Goal: Information Seeking & Learning: Understand process/instructions

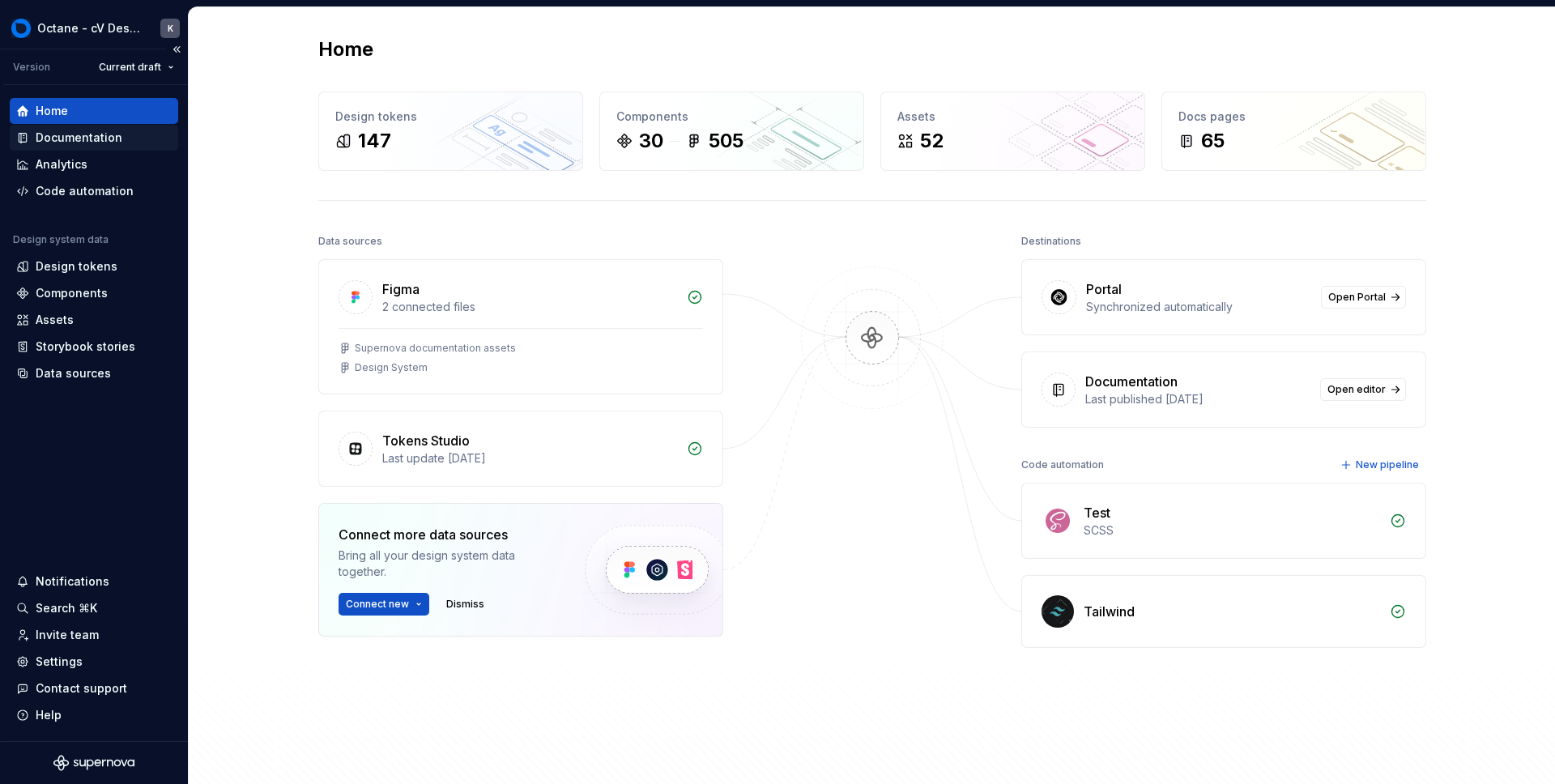
click at [59, 136] on div "Documentation" at bounding box center [79, 137] width 87 height 17
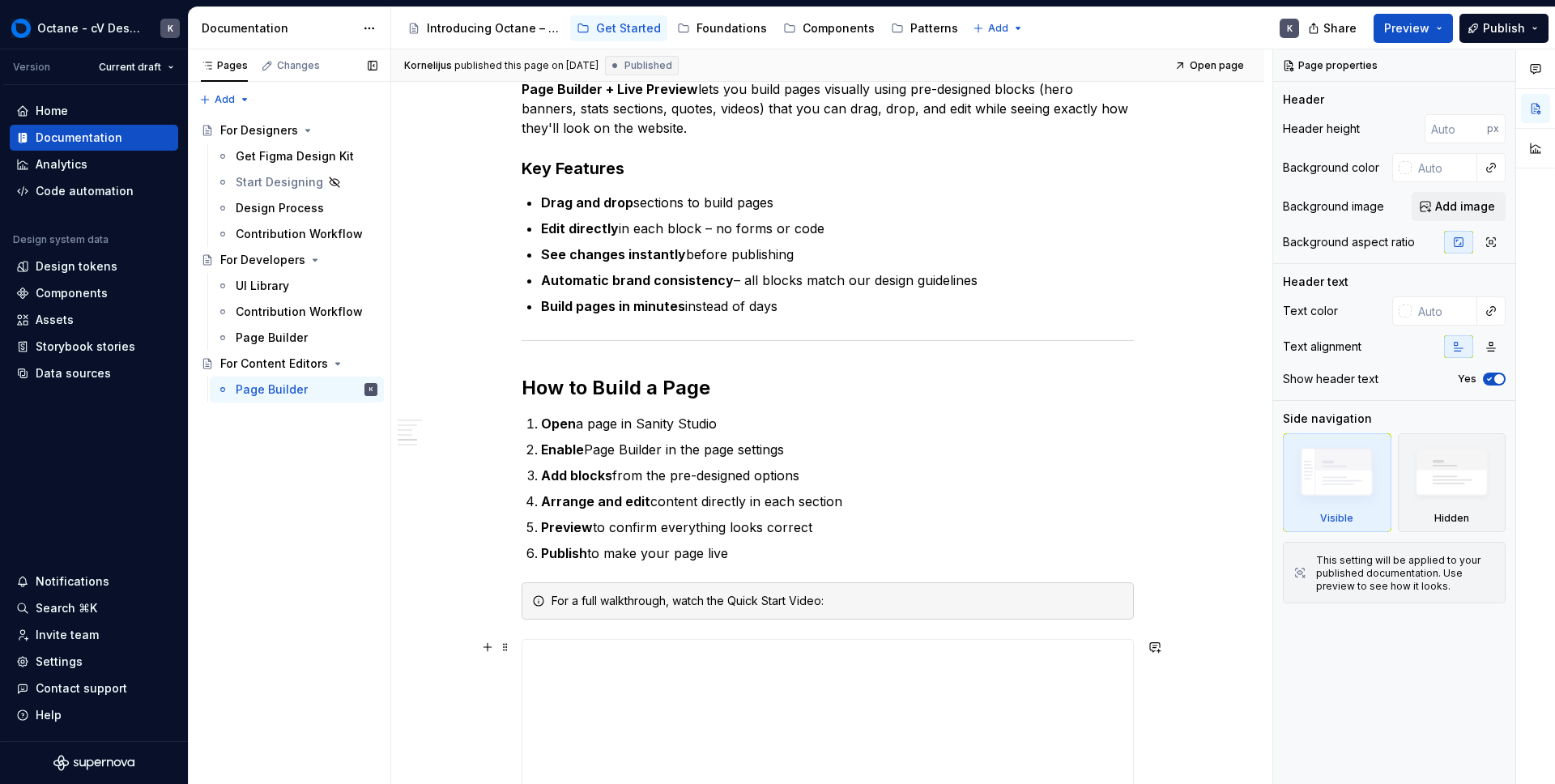
scroll to position [385, 0]
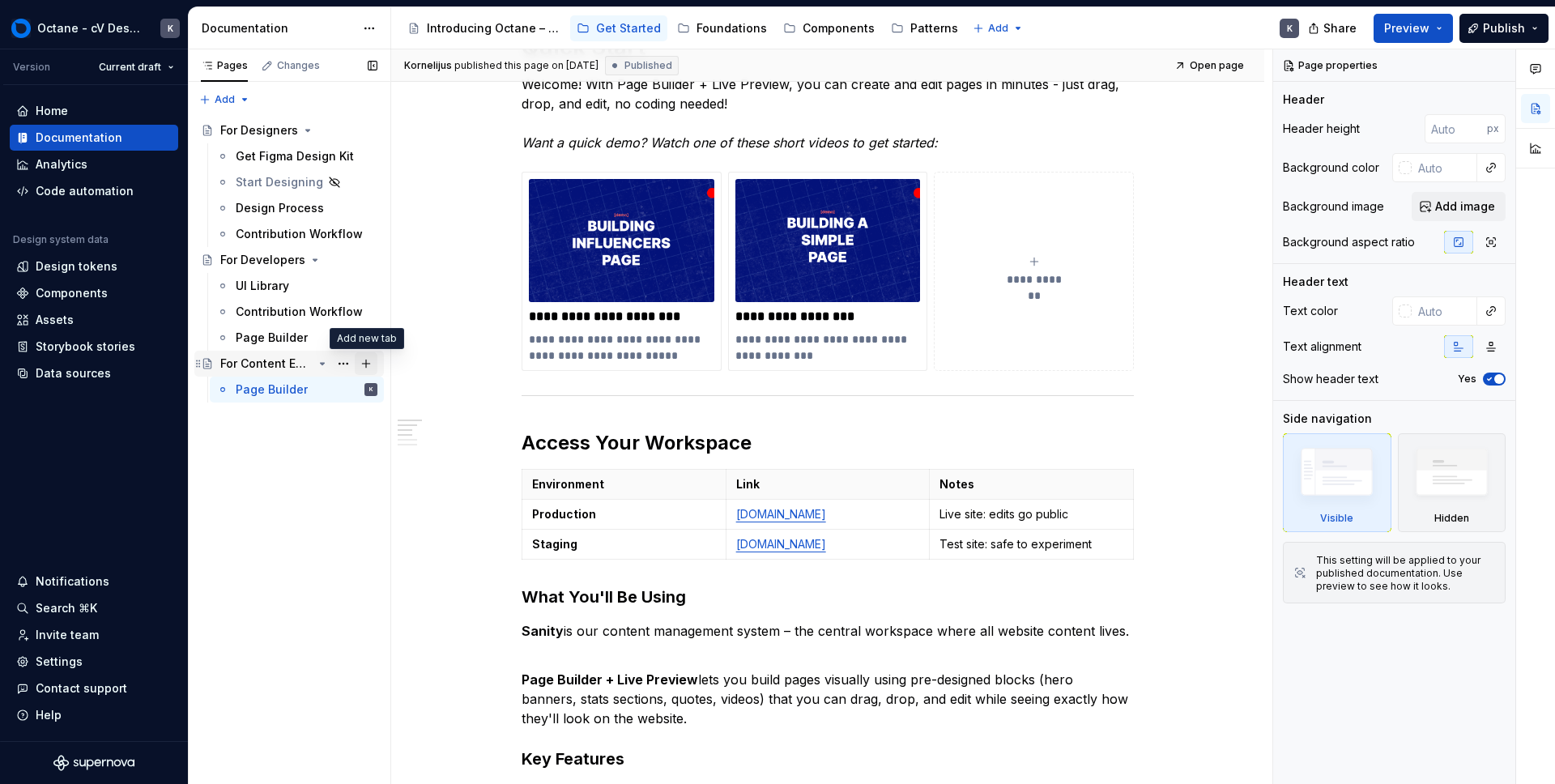
click at [367, 360] on button "Page tree" at bounding box center [366, 364] width 23 height 23
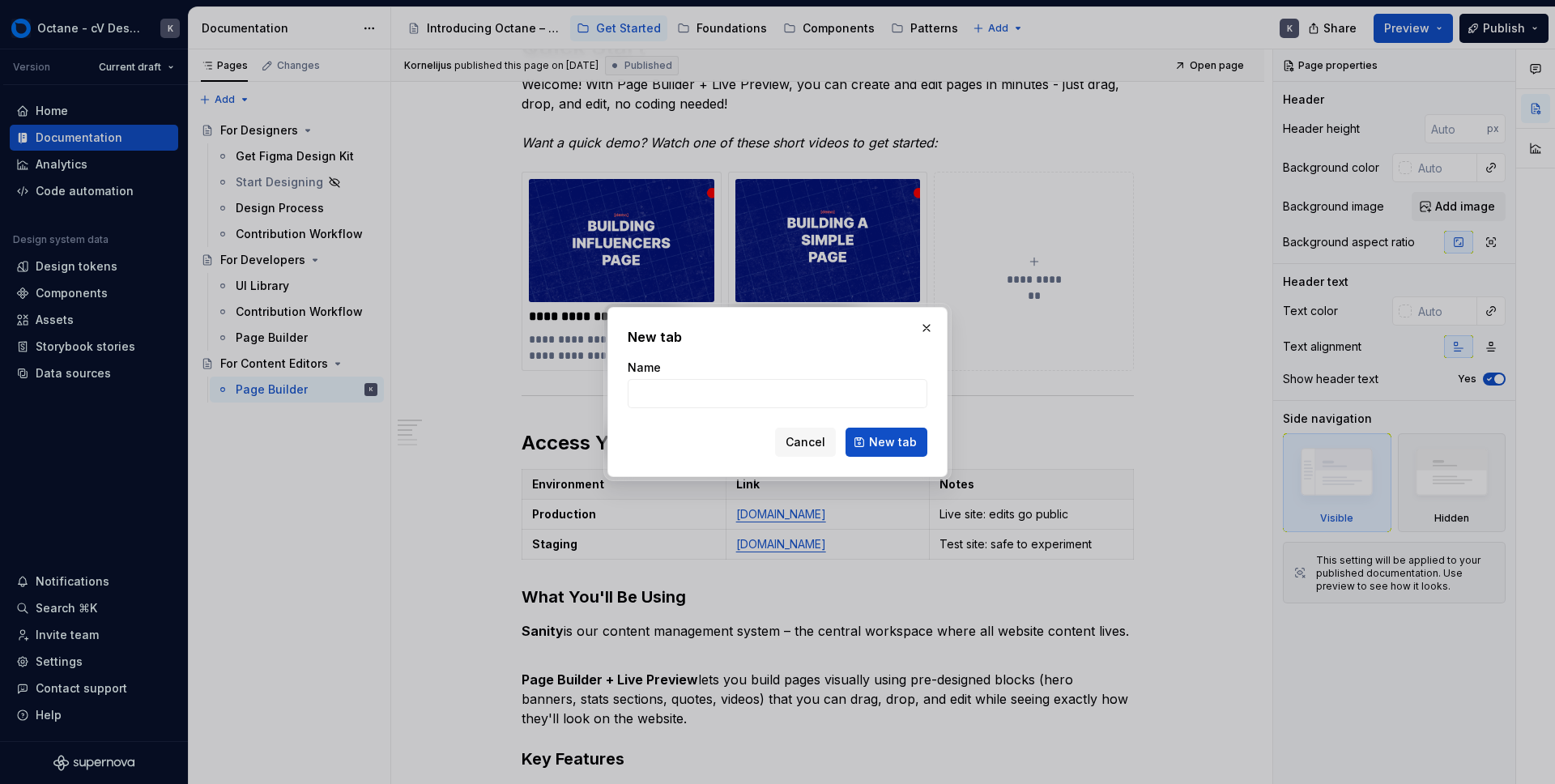
click at [809, 438] on span "Cancel" at bounding box center [805, 442] width 39 height 17
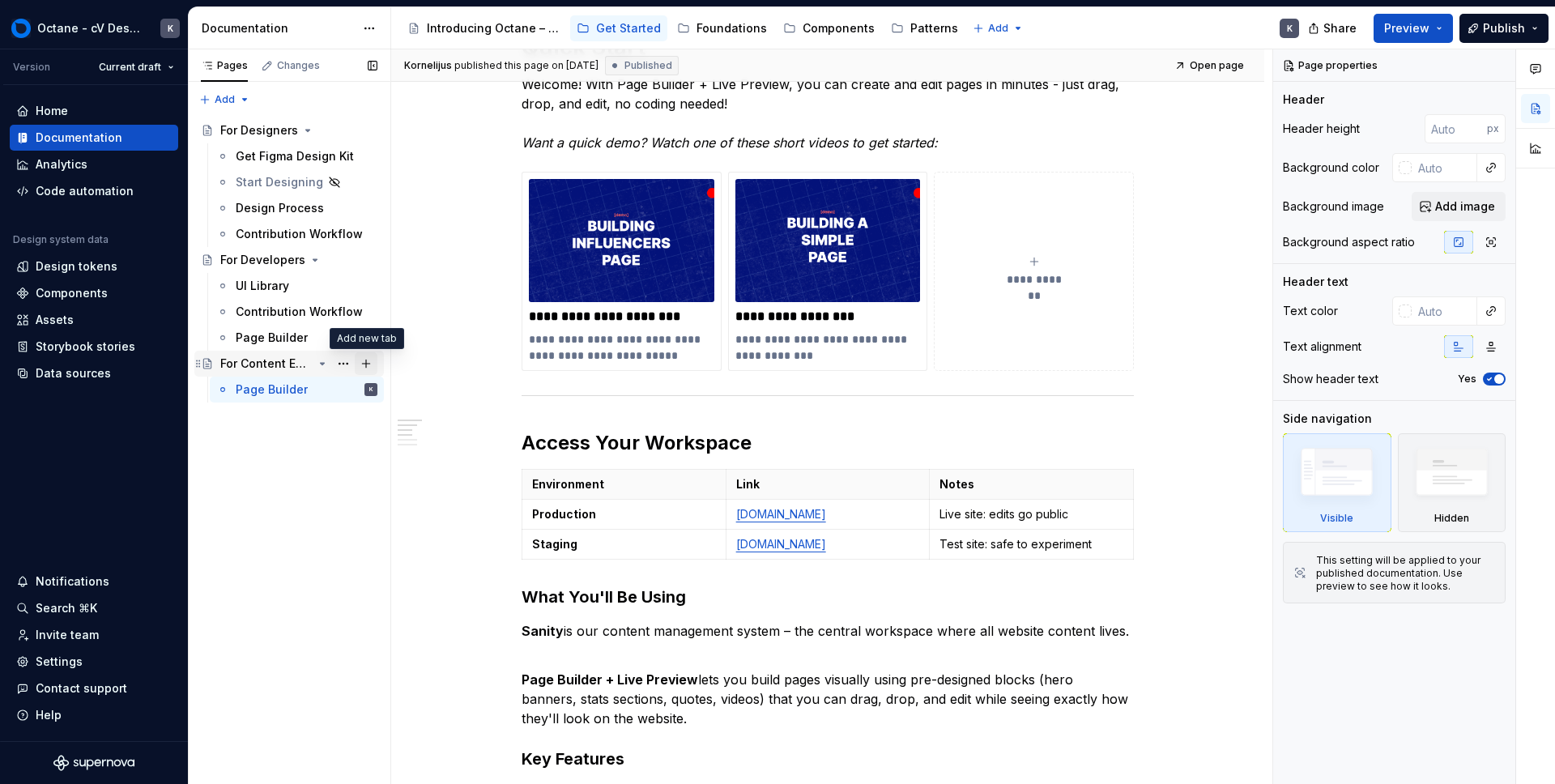
click at [369, 360] on button "Page tree" at bounding box center [366, 364] width 23 height 23
type textarea "*"
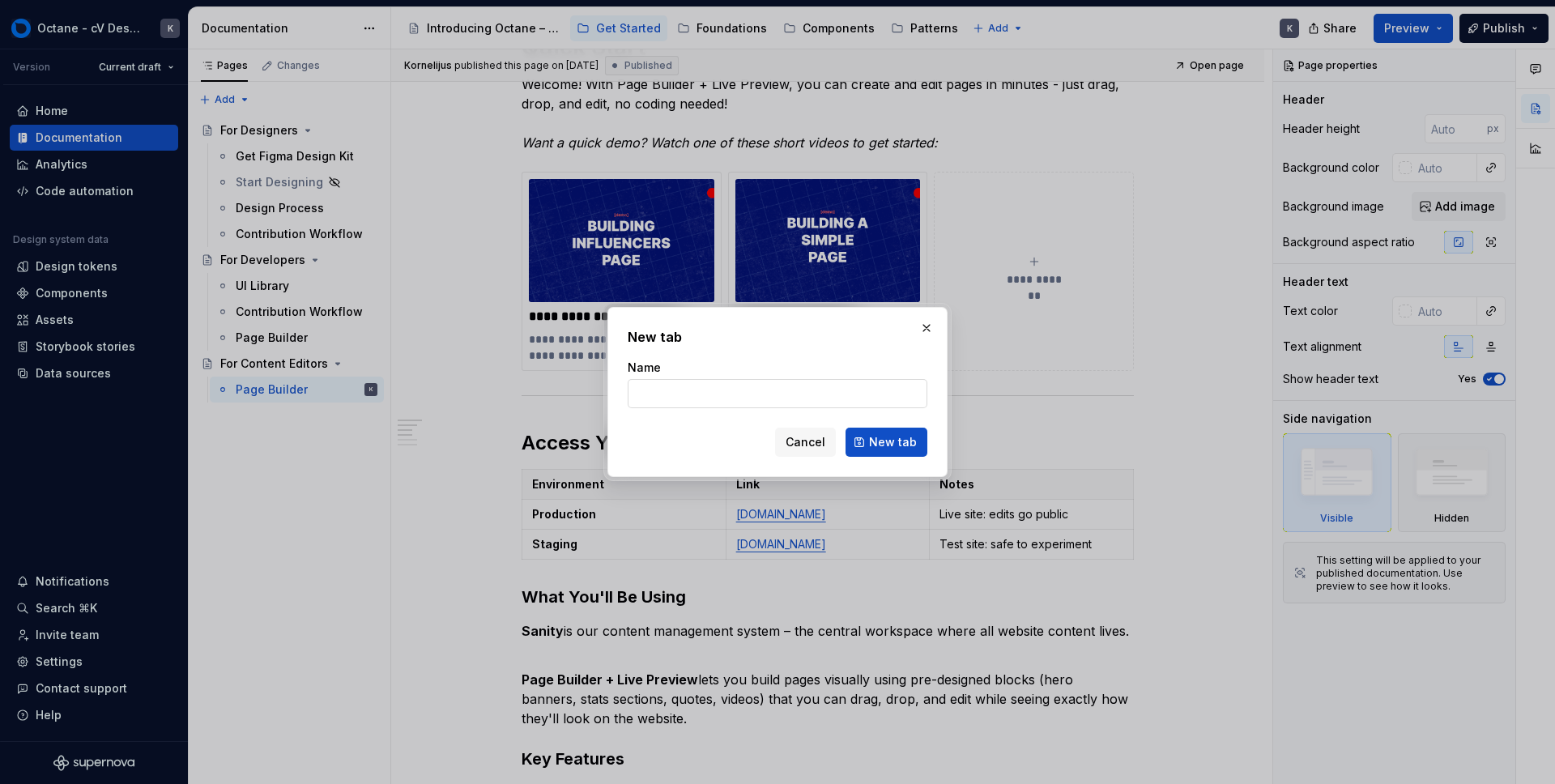
click at [766, 399] on input "Name" at bounding box center [777, 393] width 299 height 29
type input "B"
type textarea "*"
click at [662, 391] on input "Begginers guide" at bounding box center [777, 393] width 299 height 29
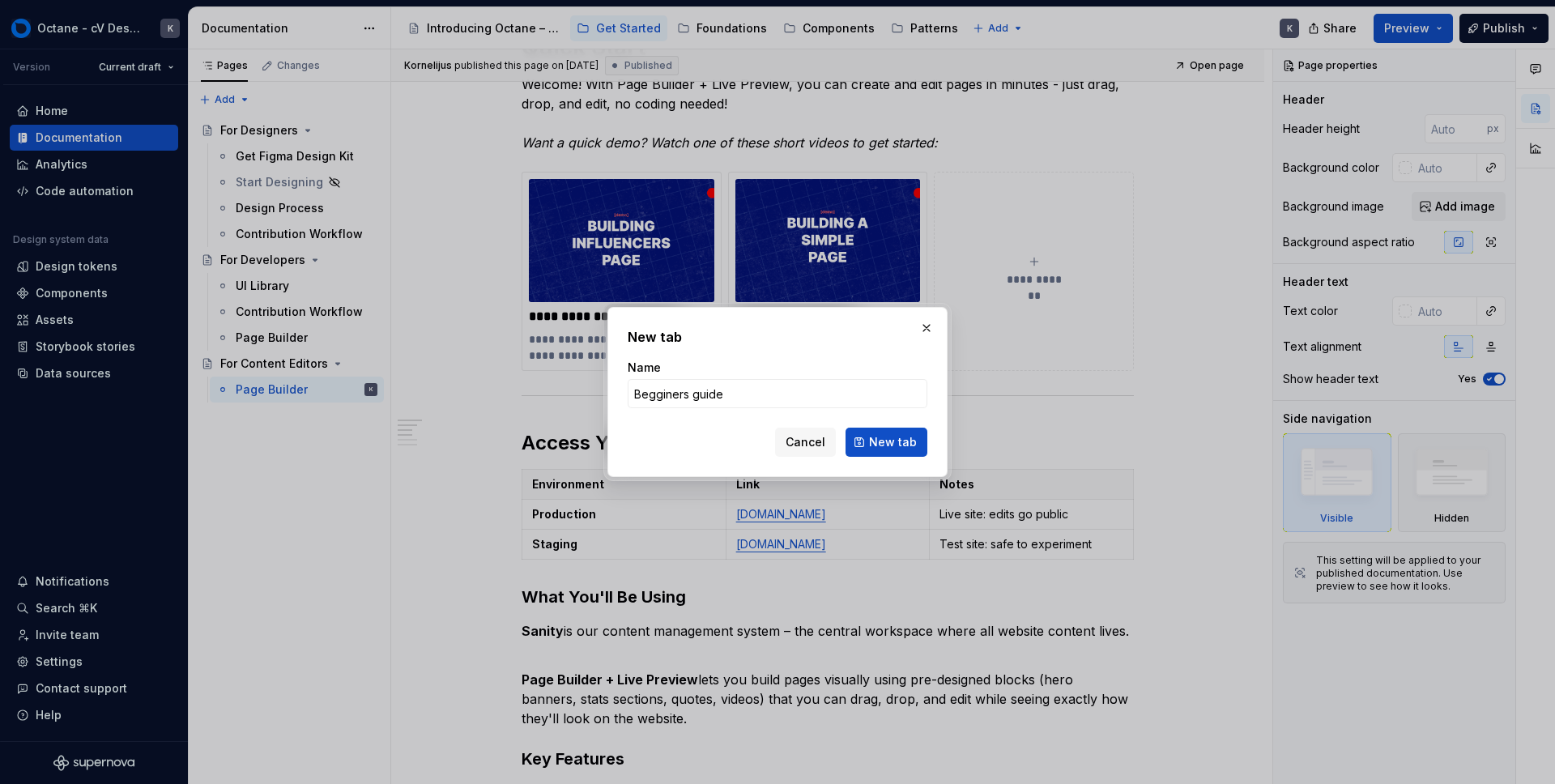
type input "Begginers guide"
type textarea "*"
click at [655, 395] on input "Begginers guide" at bounding box center [777, 393] width 299 height 29
click at [665, 391] on input "Beginers guide" at bounding box center [777, 393] width 299 height 29
type input "Beginners guide"
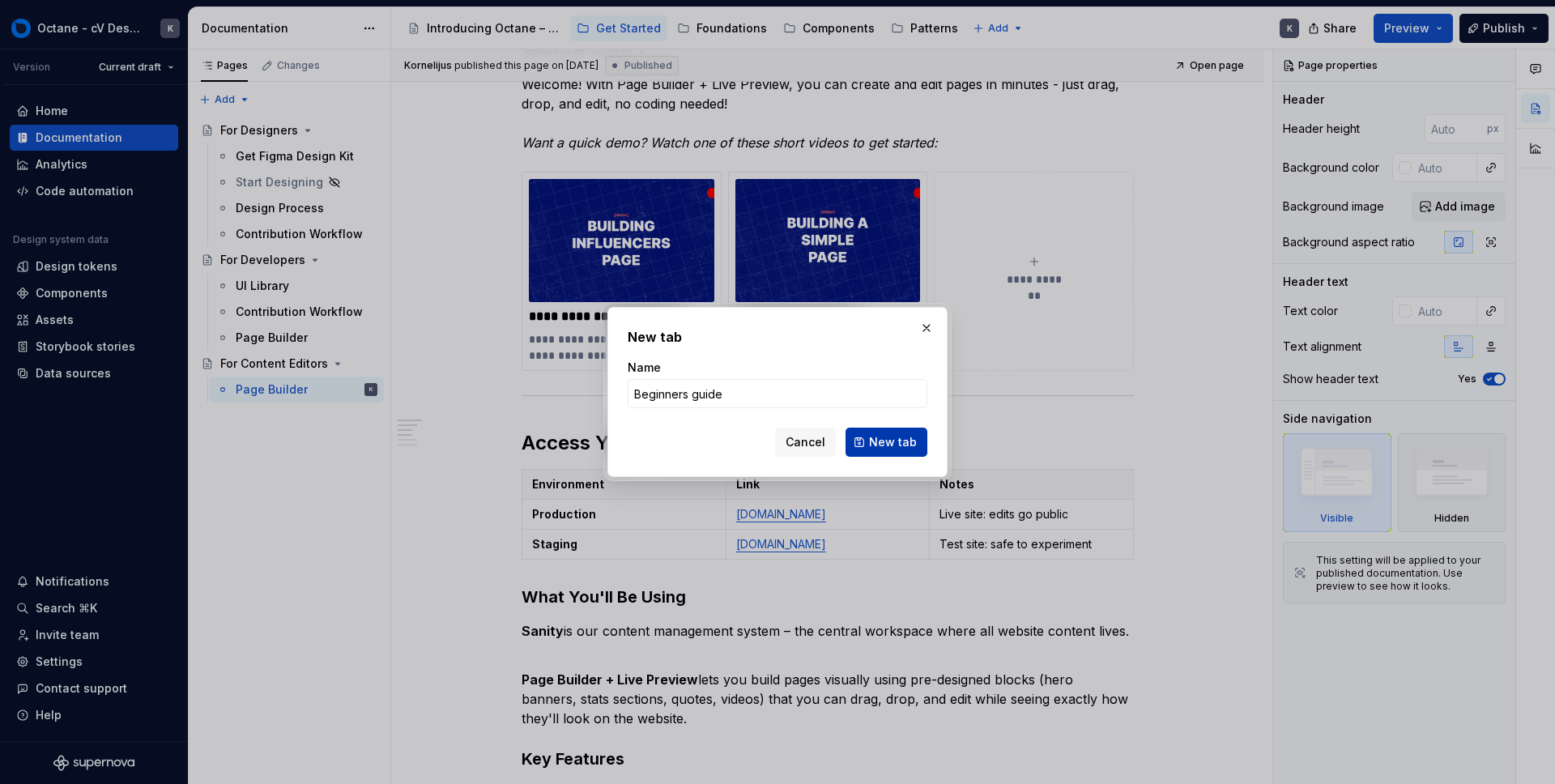
click at [911, 441] on span "New tab" at bounding box center [893, 442] width 48 height 17
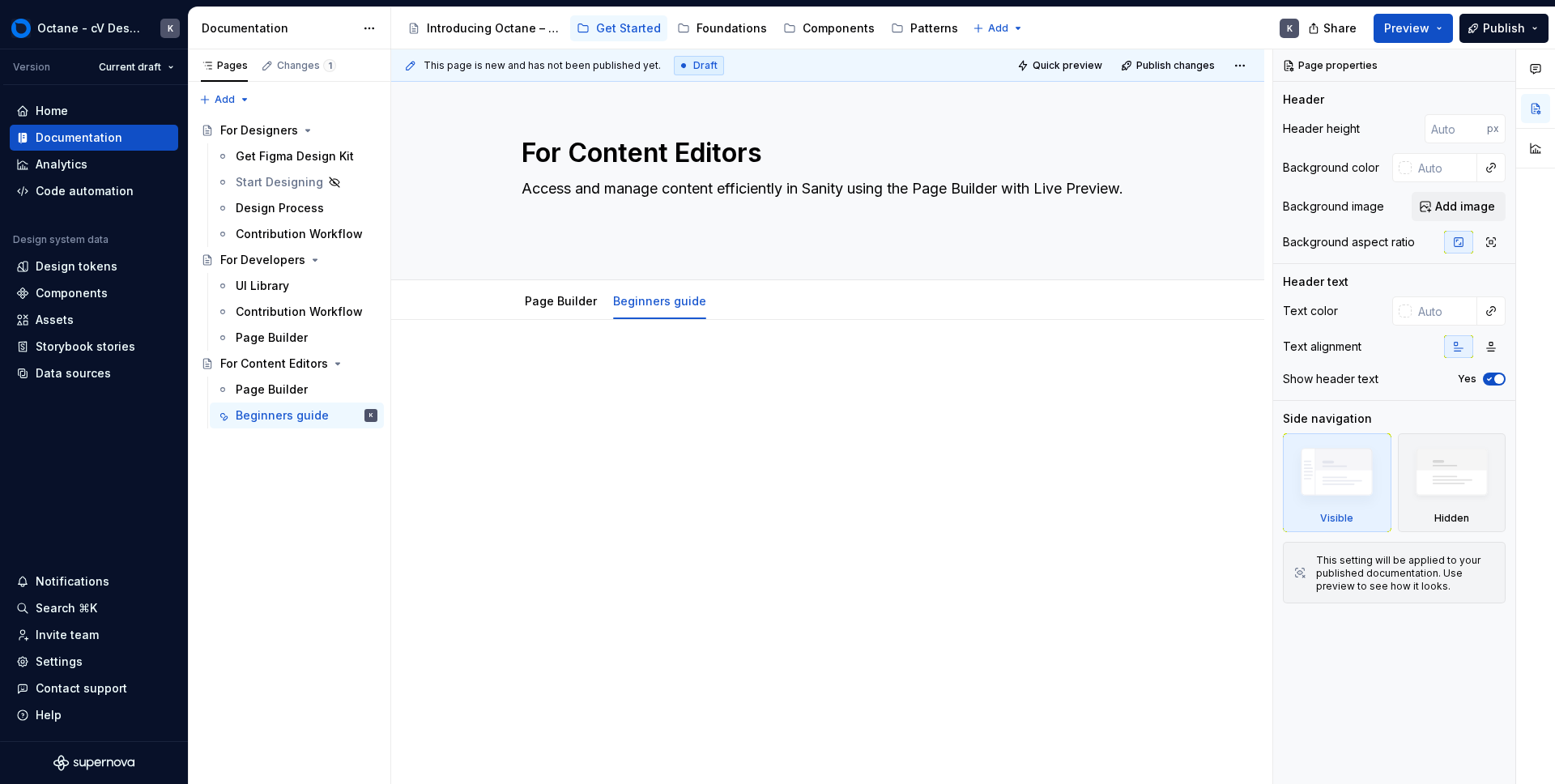
click at [602, 438] on div at bounding box center [828, 399] width 613 height 81
type textarea "*"
click at [844, 425] on div at bounding box center [828, 399] width 613 height 81
click at [802, 398] on div at bounding box center [828, 389] width 613 height 61
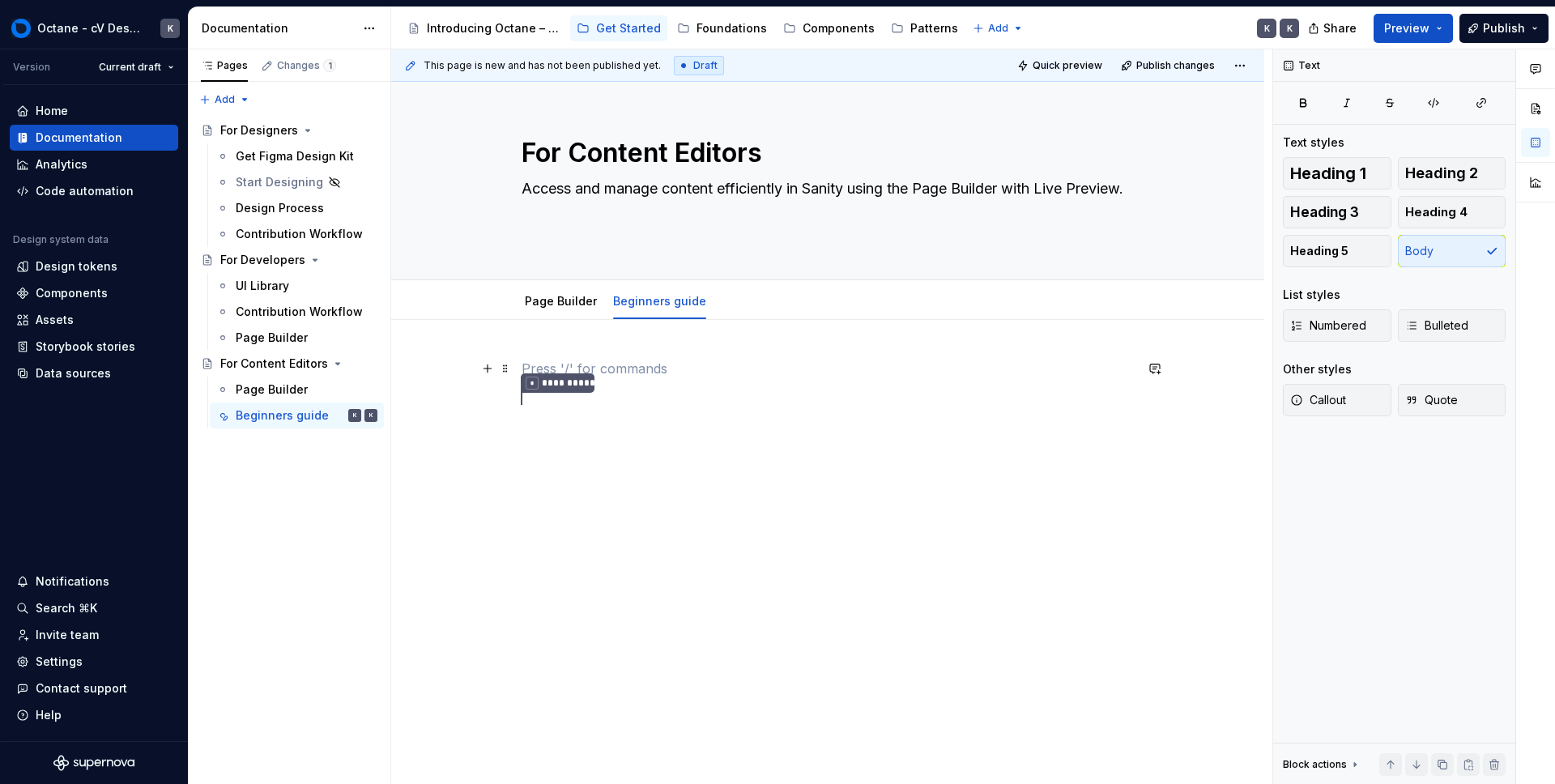
click at [921, 360] on p at bounding box center [828, 368] width 613 height 19
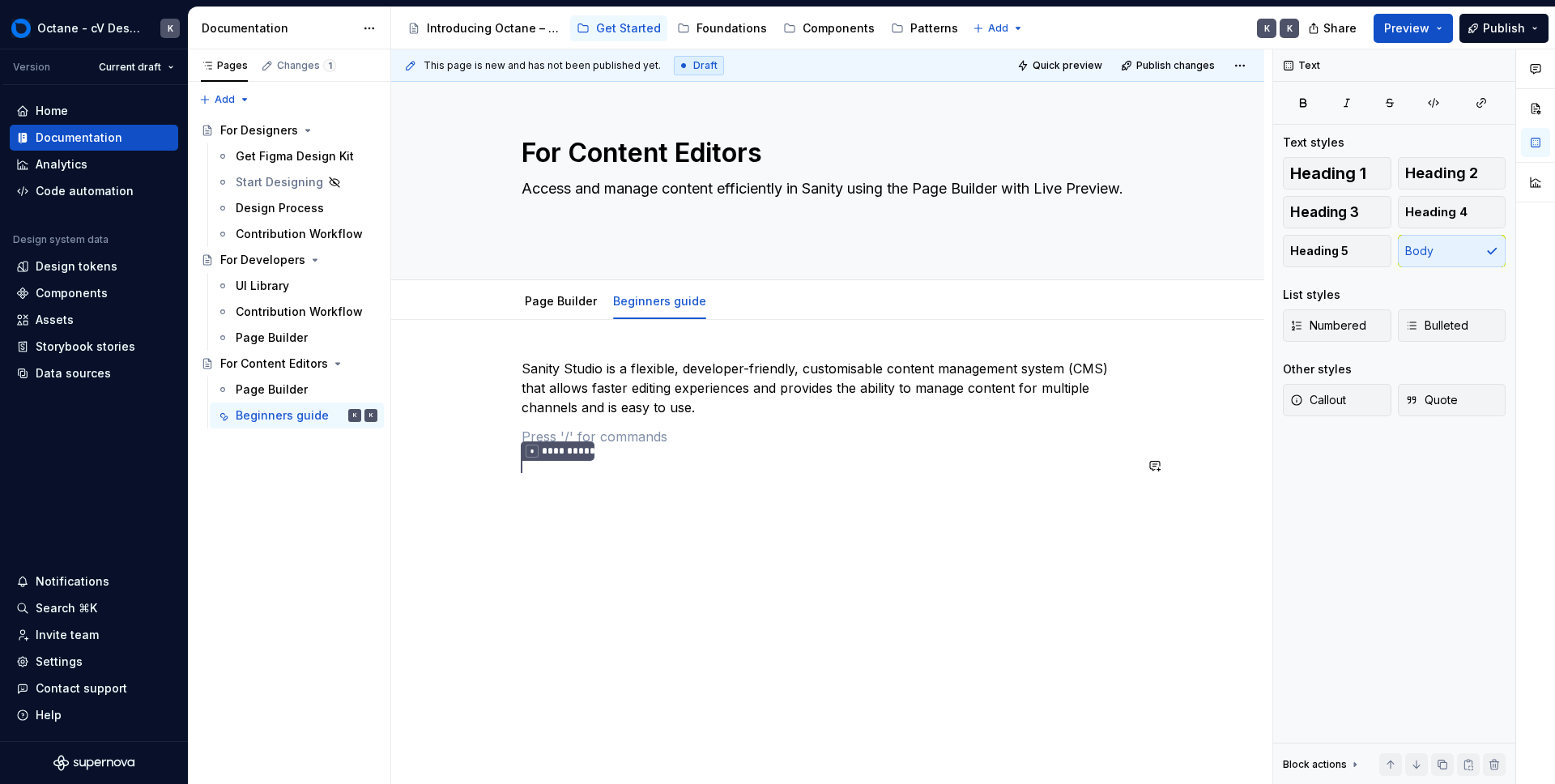
click at [725, 443] on p at bounding box center [828, 437] width 613 height 19
click at [614, 542] on div "**********" at bounding box center [828, 453] width 613 height 189
click at [593, 511] on p at bounding box center [828, 518] width 613 height 19
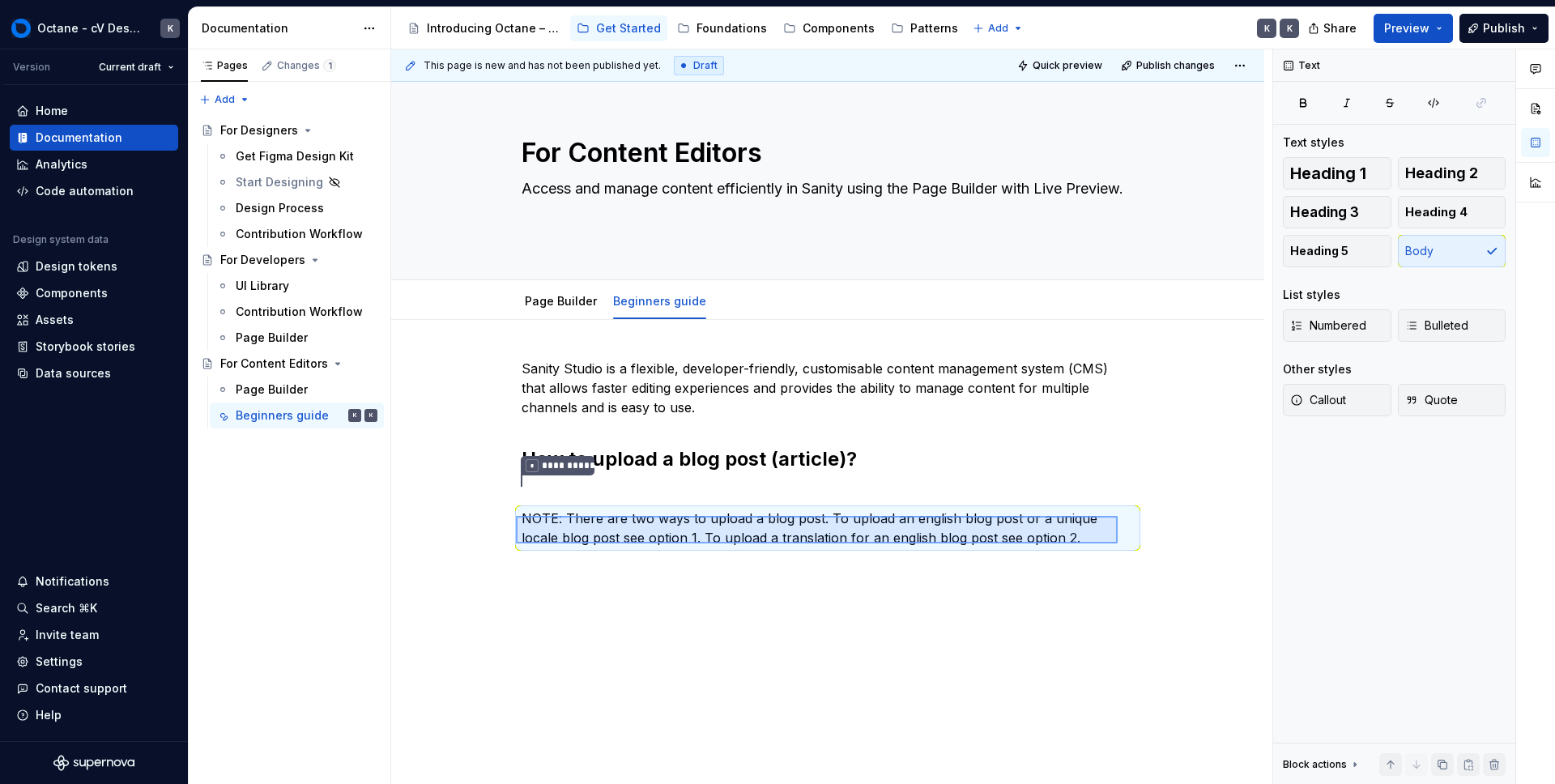
drag, startPoint x: 516, startPoint y: 516, endPoint x: 1110, endPoint y: 570, distance: 596.4
click at [1117, 544] on div "**********" at bounding box center [831, 416] width 881 height 735
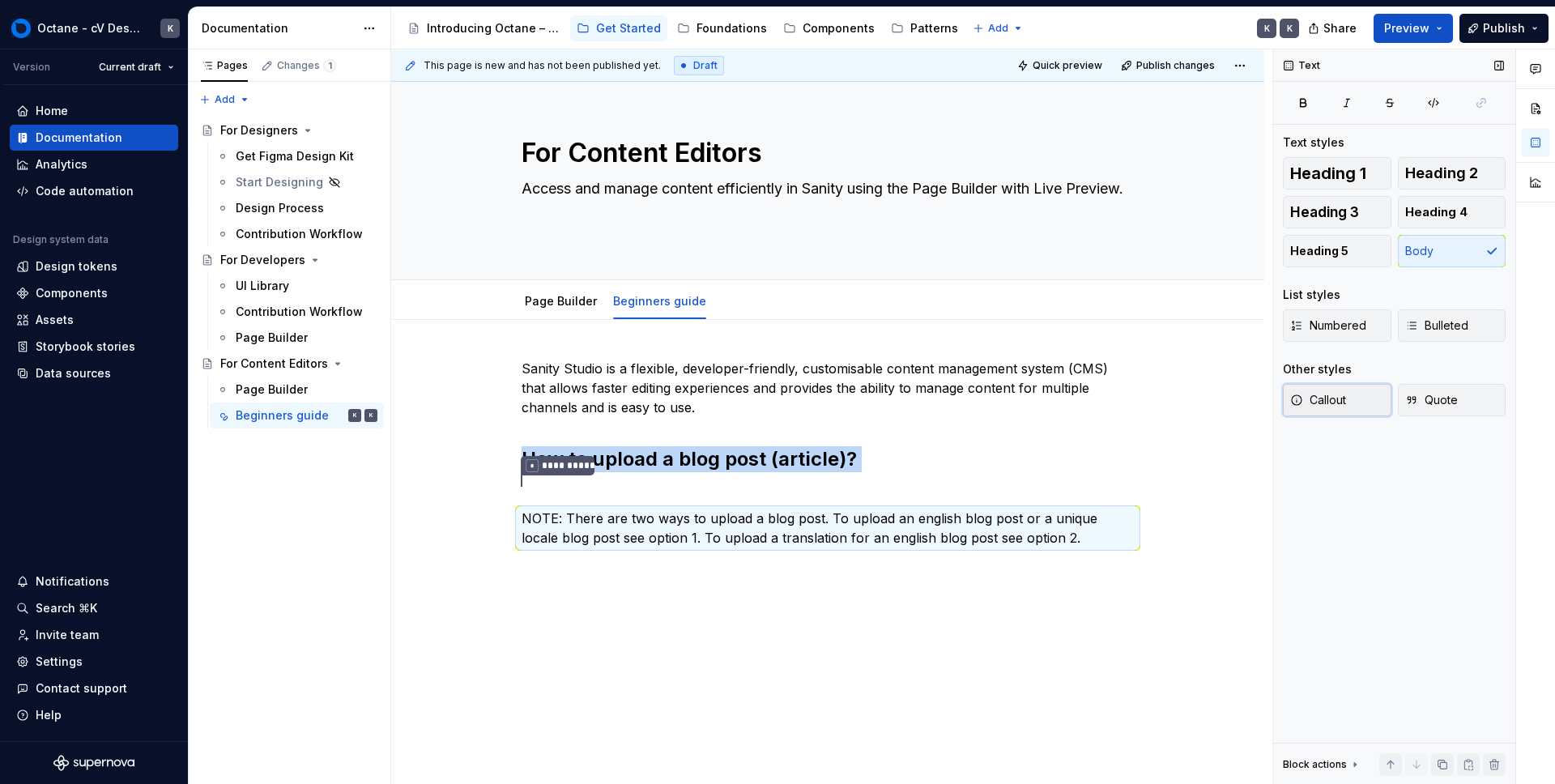
click at [1318, 397] on span "Callout" at bounding box center [1319, 400] width 56 height 17
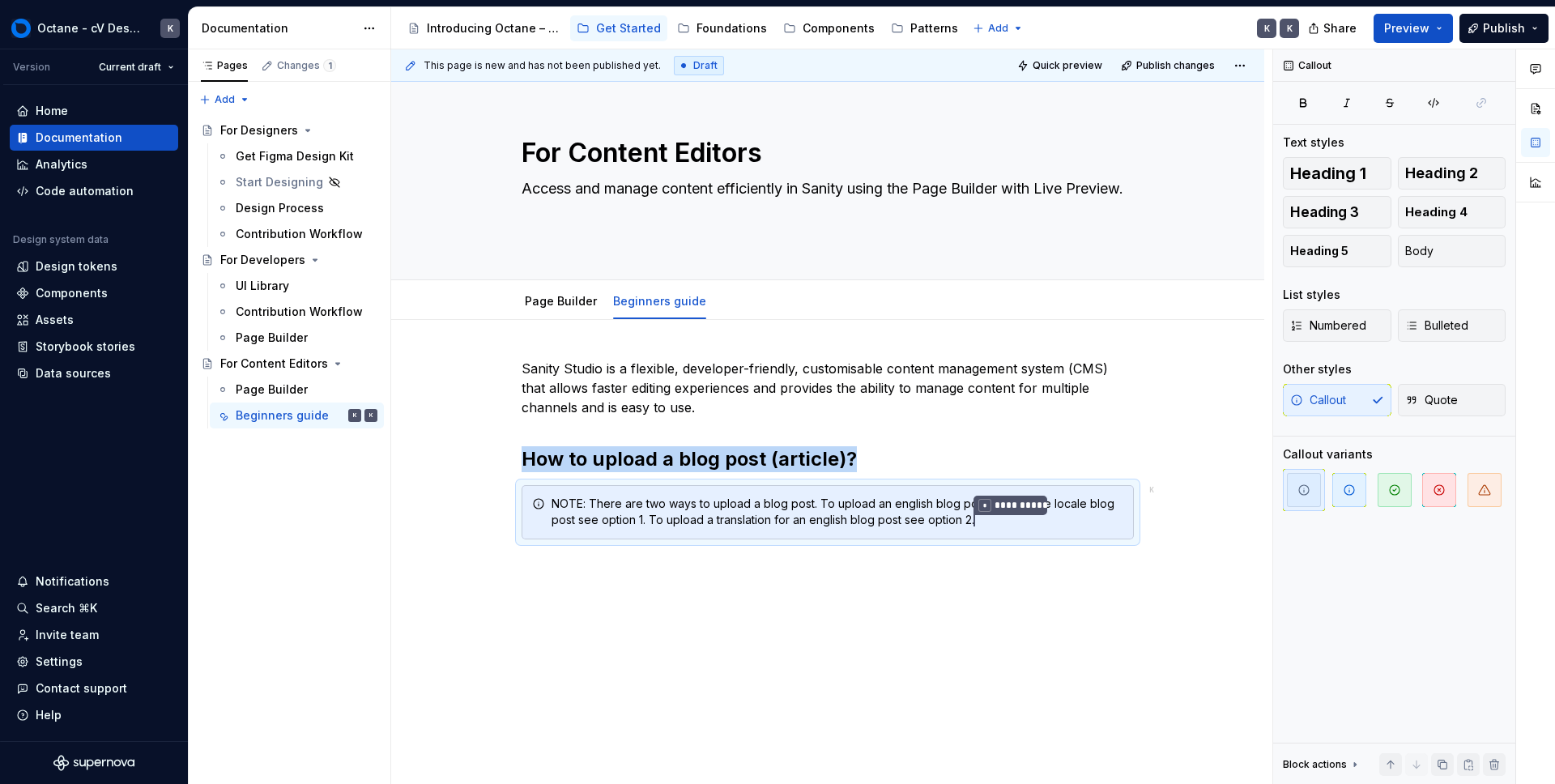
click at [1014, 634] on div "**********" at bounding box center [831, 416] width 881 height 735
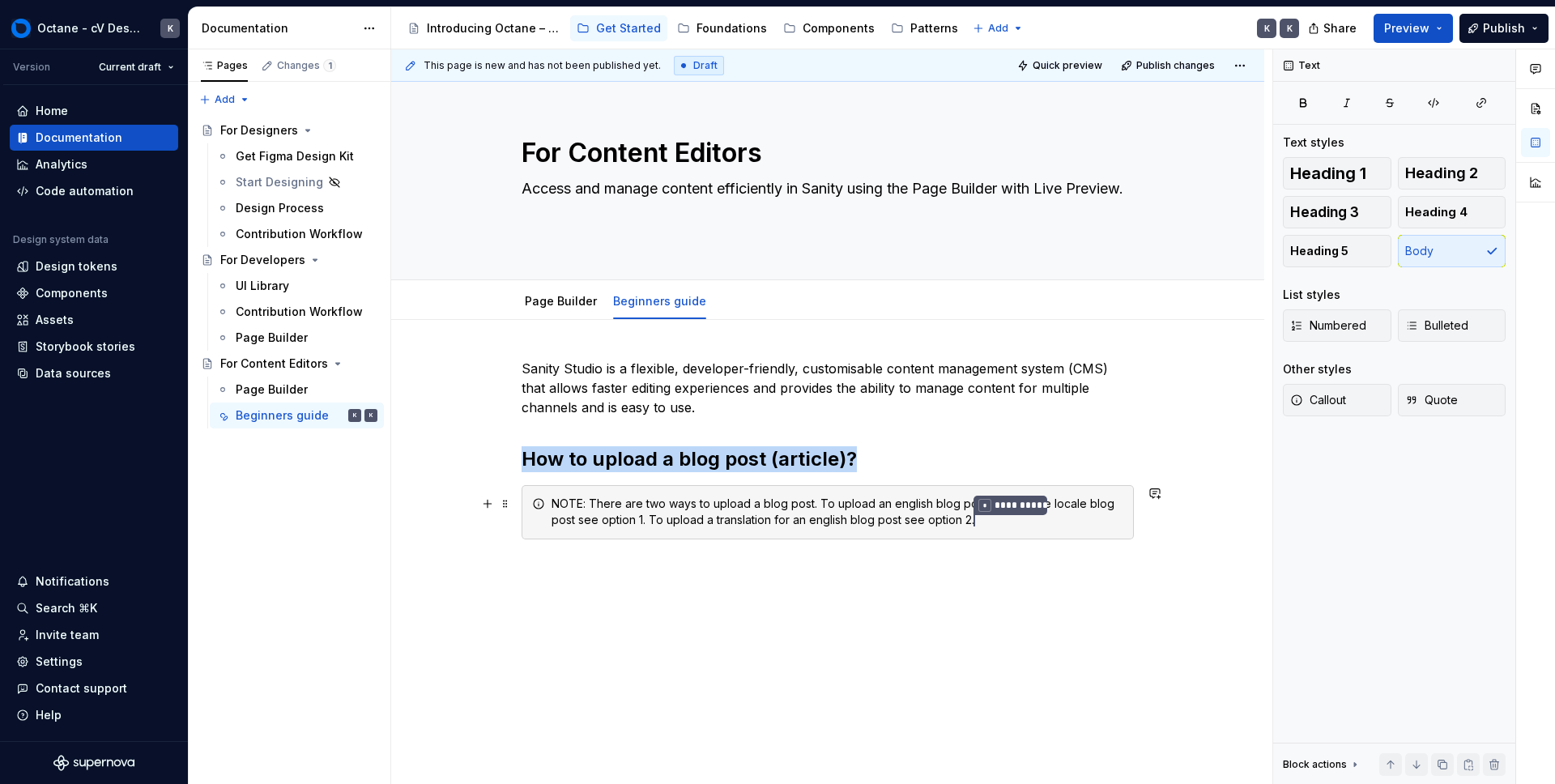
click at [846, 525] on div "**********" at bounding box center [837, 512] width 571 height 33
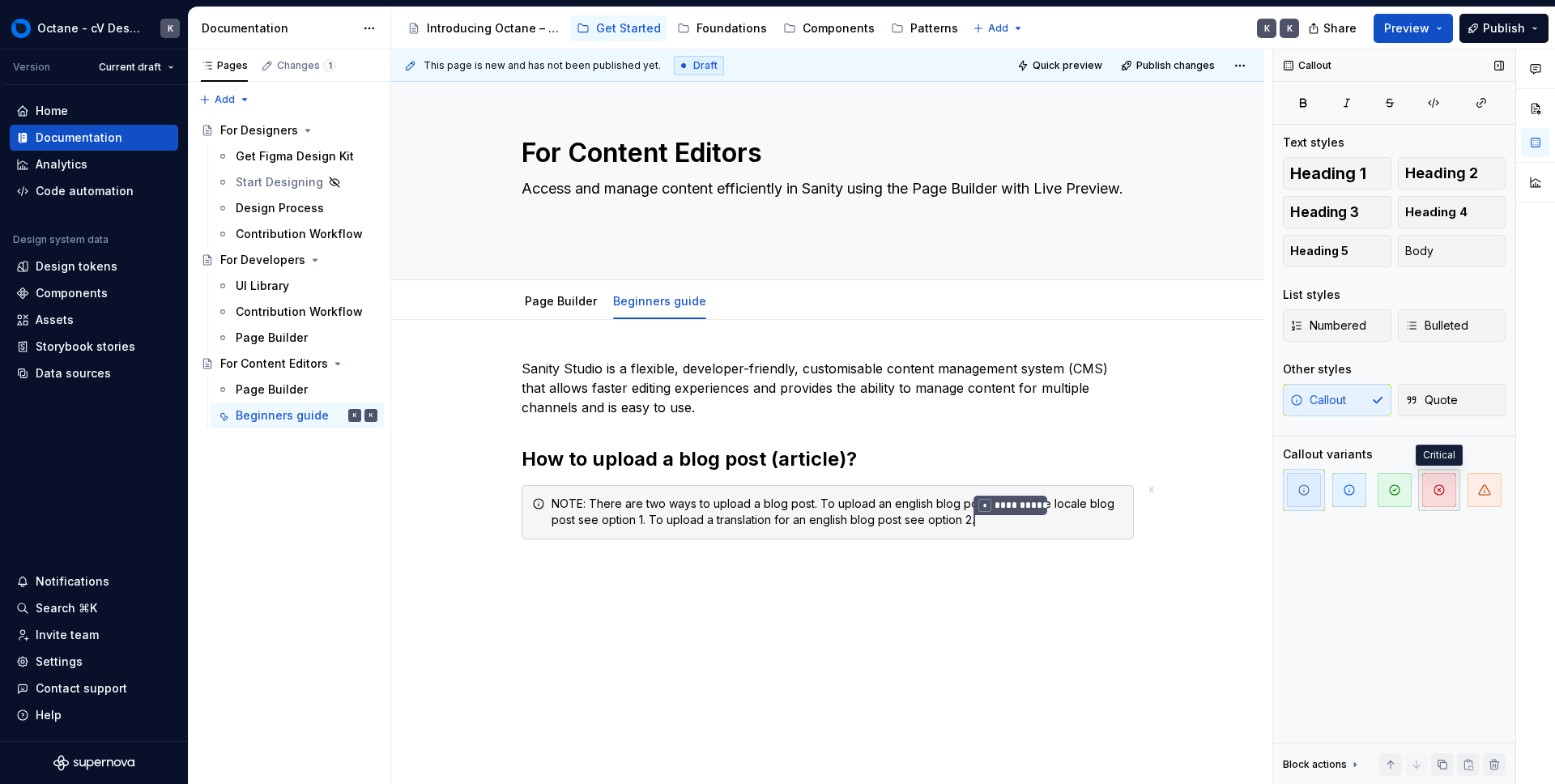
click at [1428, 491] on span "button" at bounding box center [1439, 490] width 34 height 34
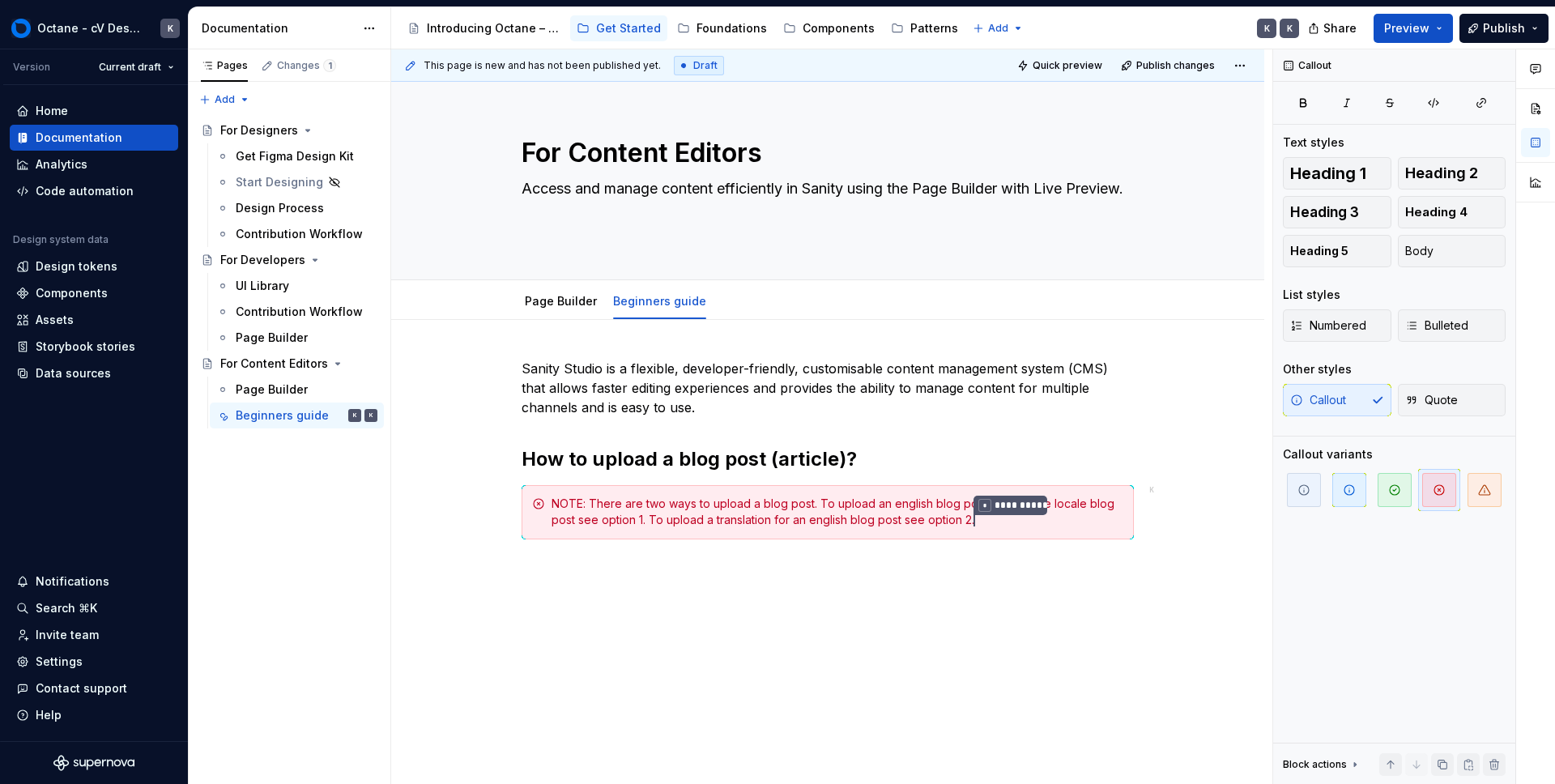
click at [1046, 593] on div "**********" at bounding box center [828, 556] width 873 height 473
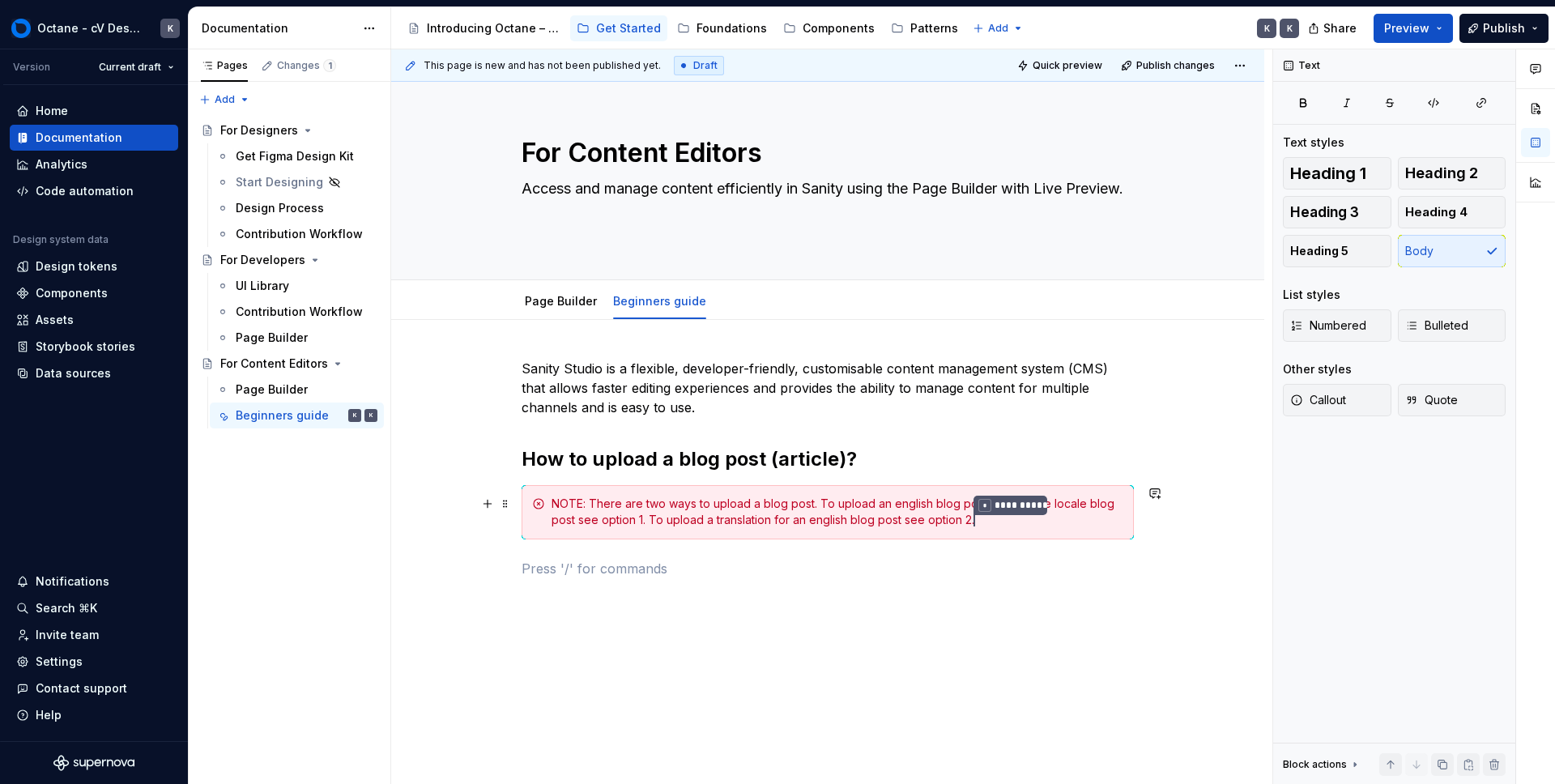
click at [821, 524] on div "**********" at bounding box center [837, 512] width 571 height 33
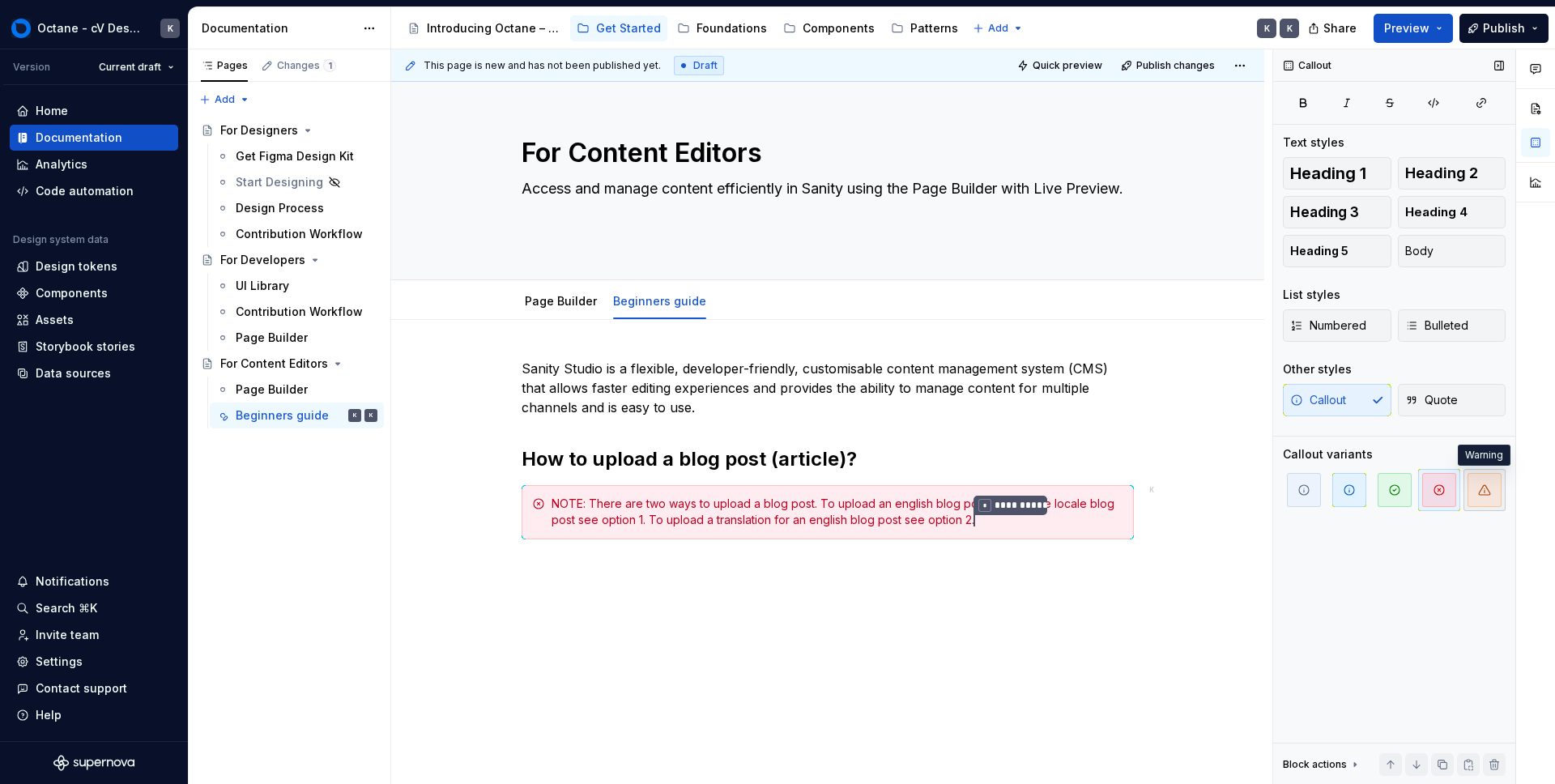
click at [1481, 486] on icon "button" at bounding box center [1484, 490] width 13 height 13
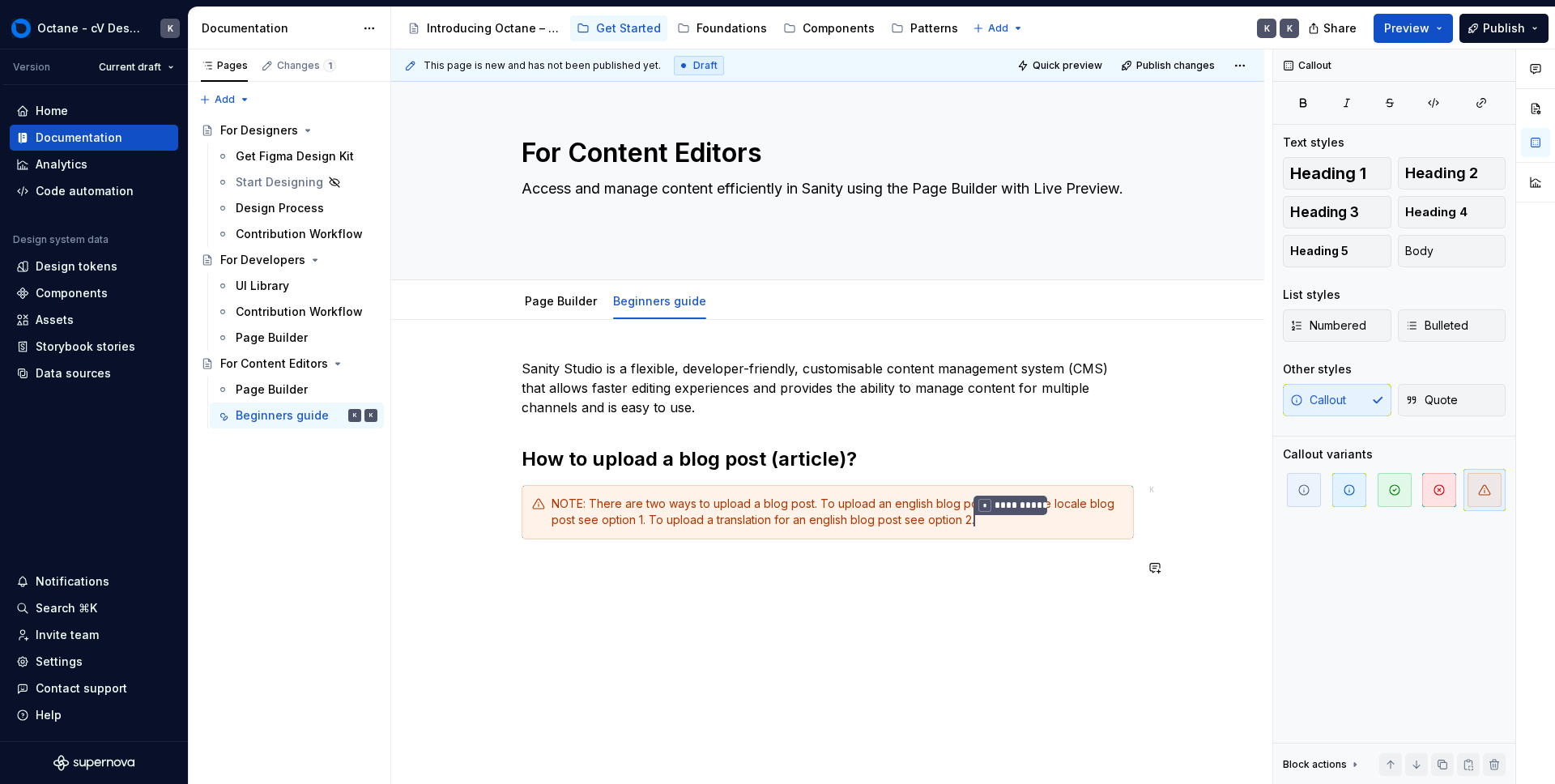
click at [987, 661] on div "**********" at bounding box center [831, 416] width 881 height 735
click at [957, 466] on h2 "How to upload a blog post (article)?" at bounding box center [828, 459] width 613 height 26
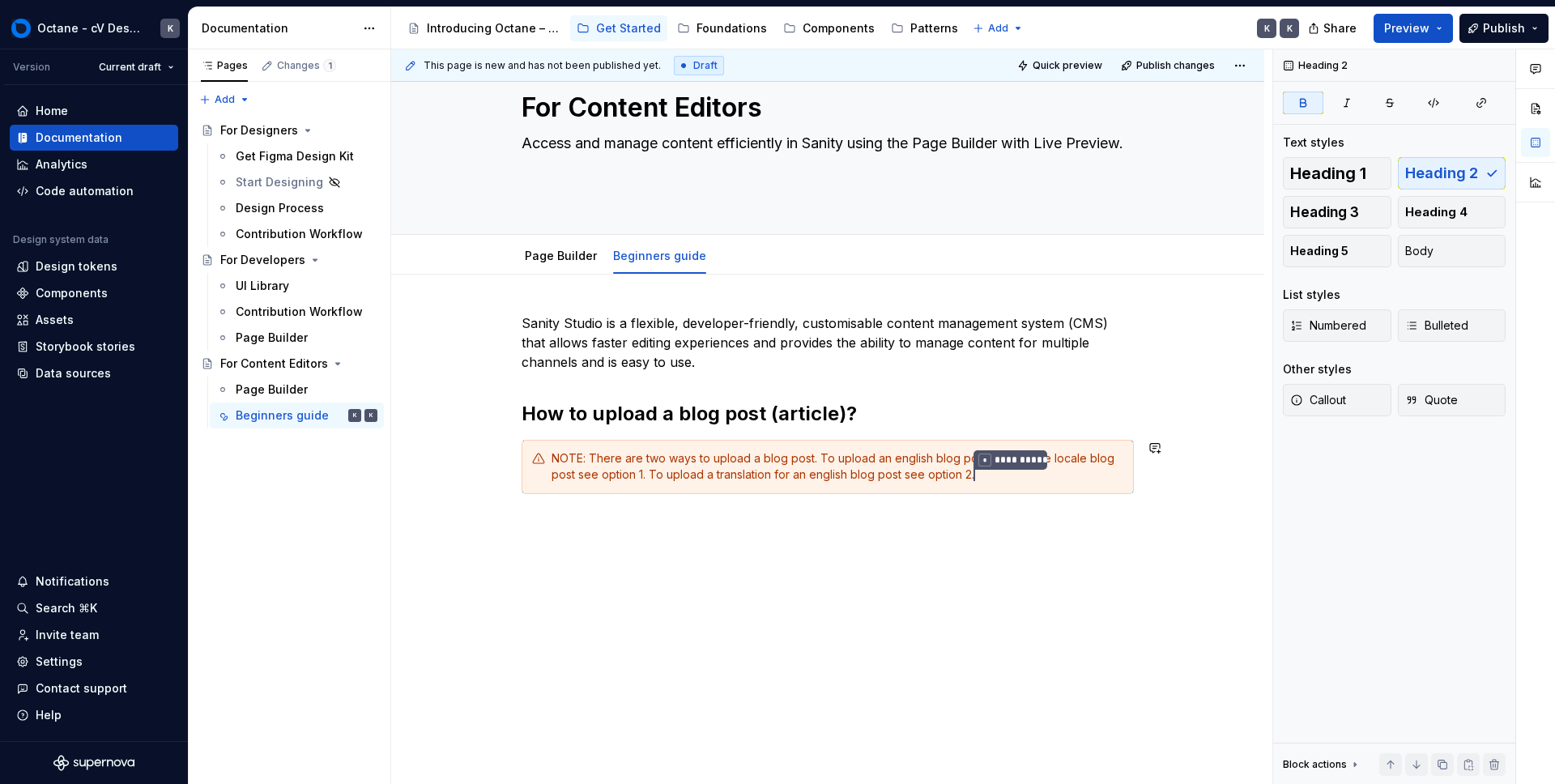
scroll to position [47, 0]
drag, startPoint x: 795, startPoint y: 563, endPoint x: 795, endPoint y: 607, distance: 44.0
click at [795, 607] on div "**********" at bounding box center [831, 416] width 881 height 735
click at [743, 562] on div "**********" at bounding box center [831, 416] width 881 height 735
drag, startPoint x: 659, startPoint y: 553, endPoint x: 1125, endPoint y: 528, distance: 466.7
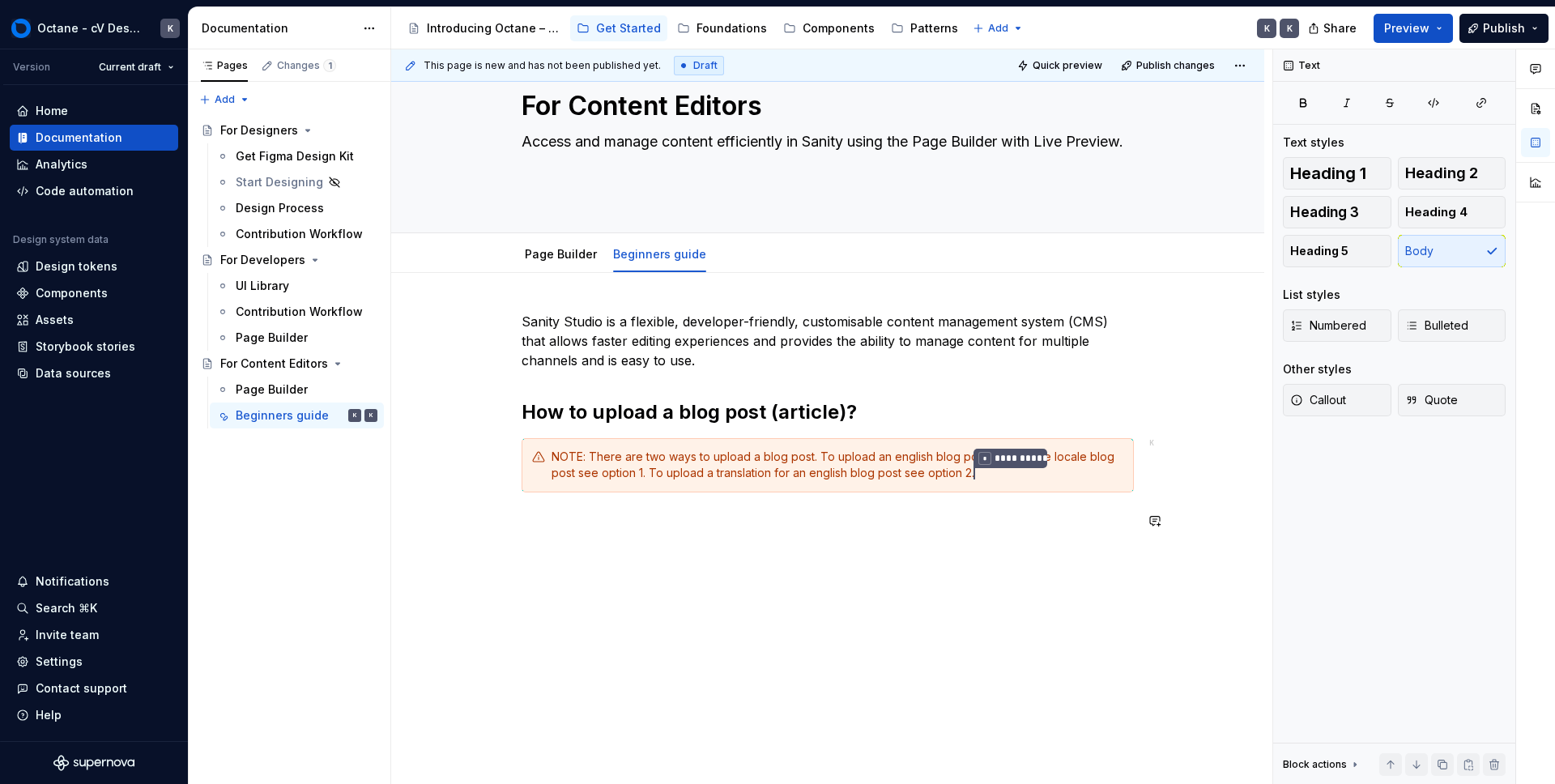
click at [659, 553] on div "**********" at bounding box center [828, 529] width 873 height 513
click at [1156, 523] on button "button" at bounding box center [1155, 521] width 23 height 23
click at [611, 538] on div "**********" at bounding box center [828, 430] width 613 height 239
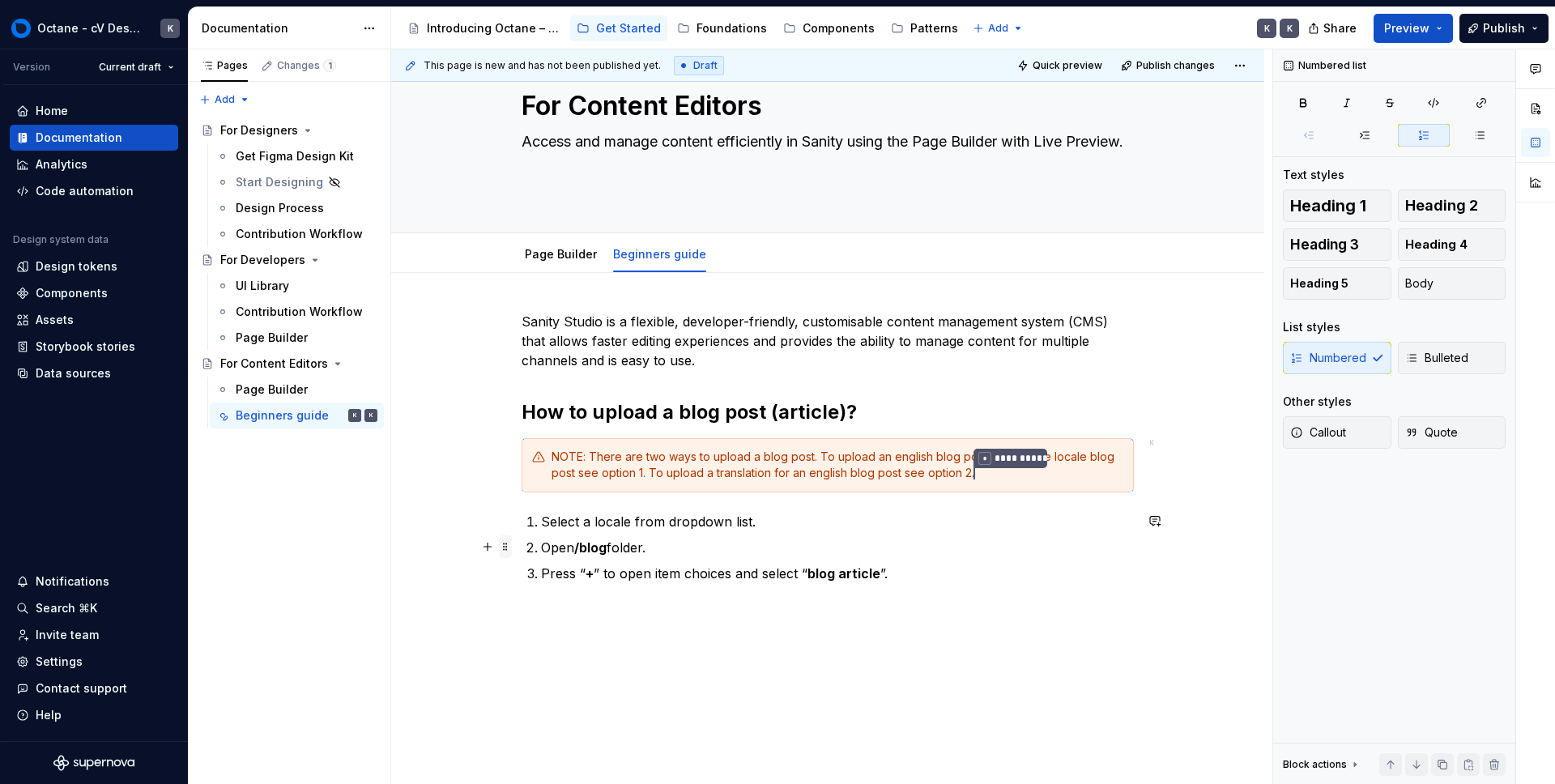
click at [507, 550] on span at bounding box center [505, 547] width 13 height 23
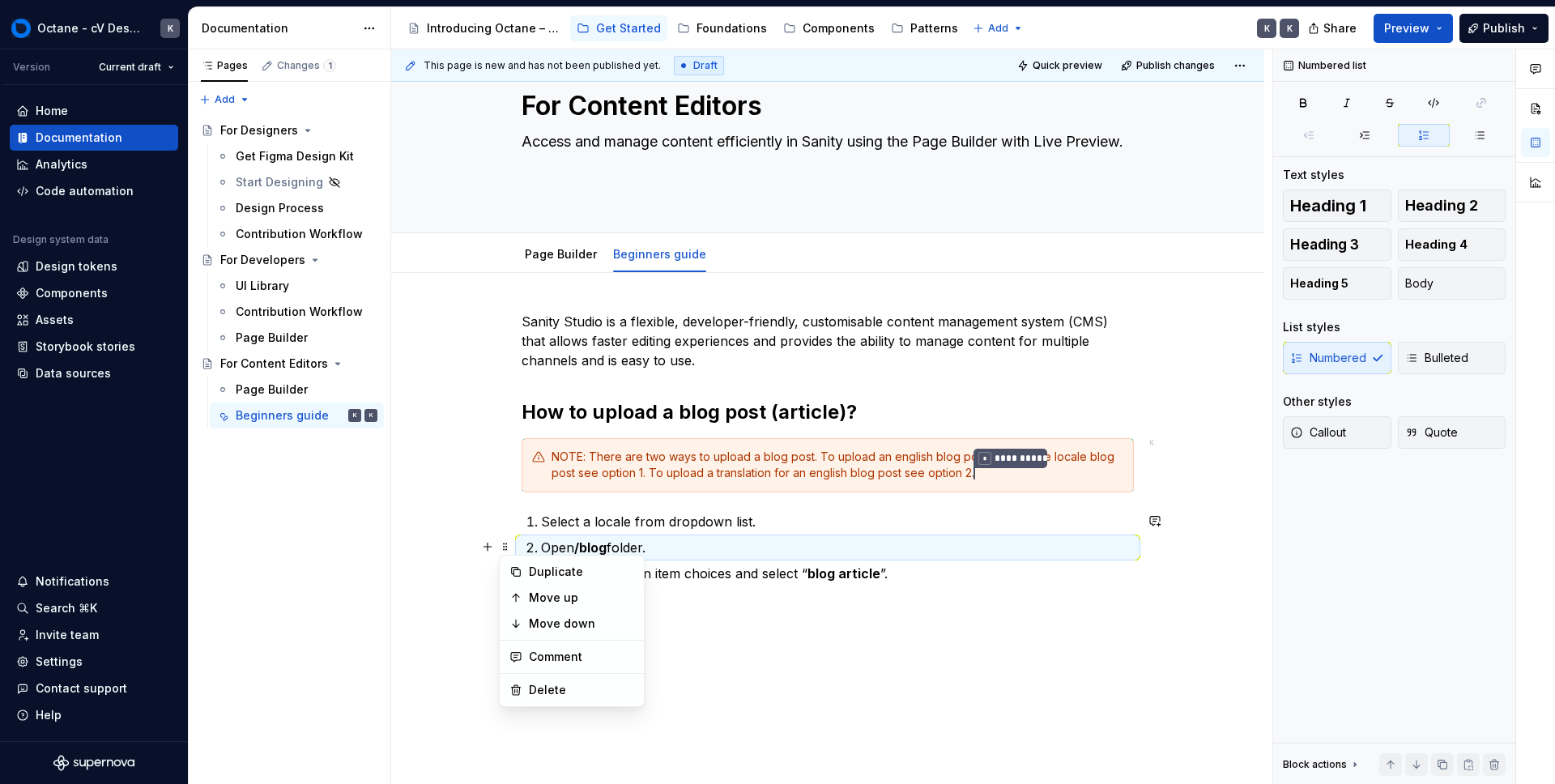
click at [1001, 610] on div "**********" at bounding box center [831, 416] width 881 height 735
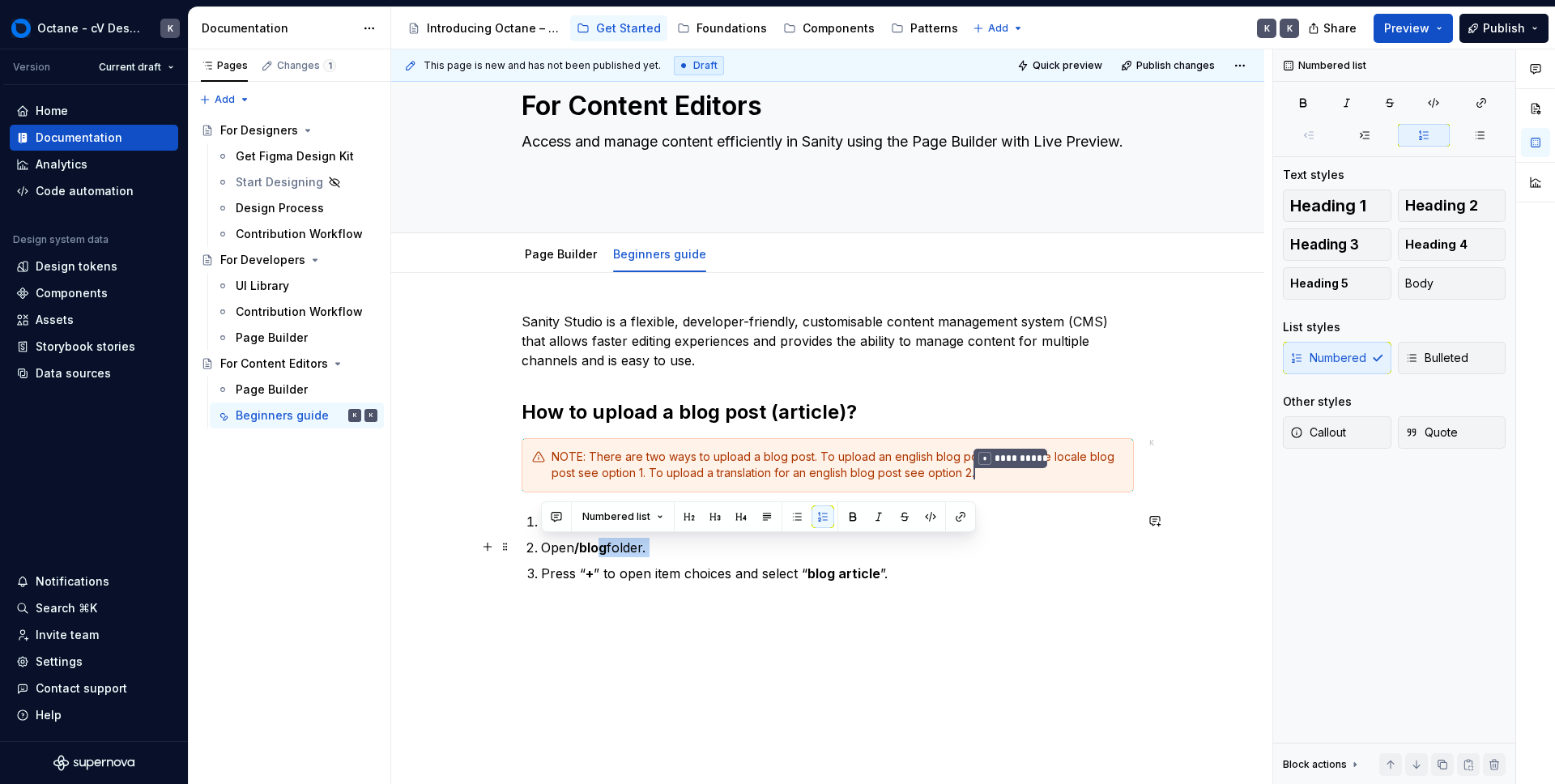
drag, startPoint x: 868, startPoint y: 558, endPoint x: 591, endPoint y: 536, distance: 277.9
click at [592, 536] on ol "Select a locale from dropdown list. Open /blog folder. Press “ + ” to open item…" at bounding box center [837, 547] width 593 height 71
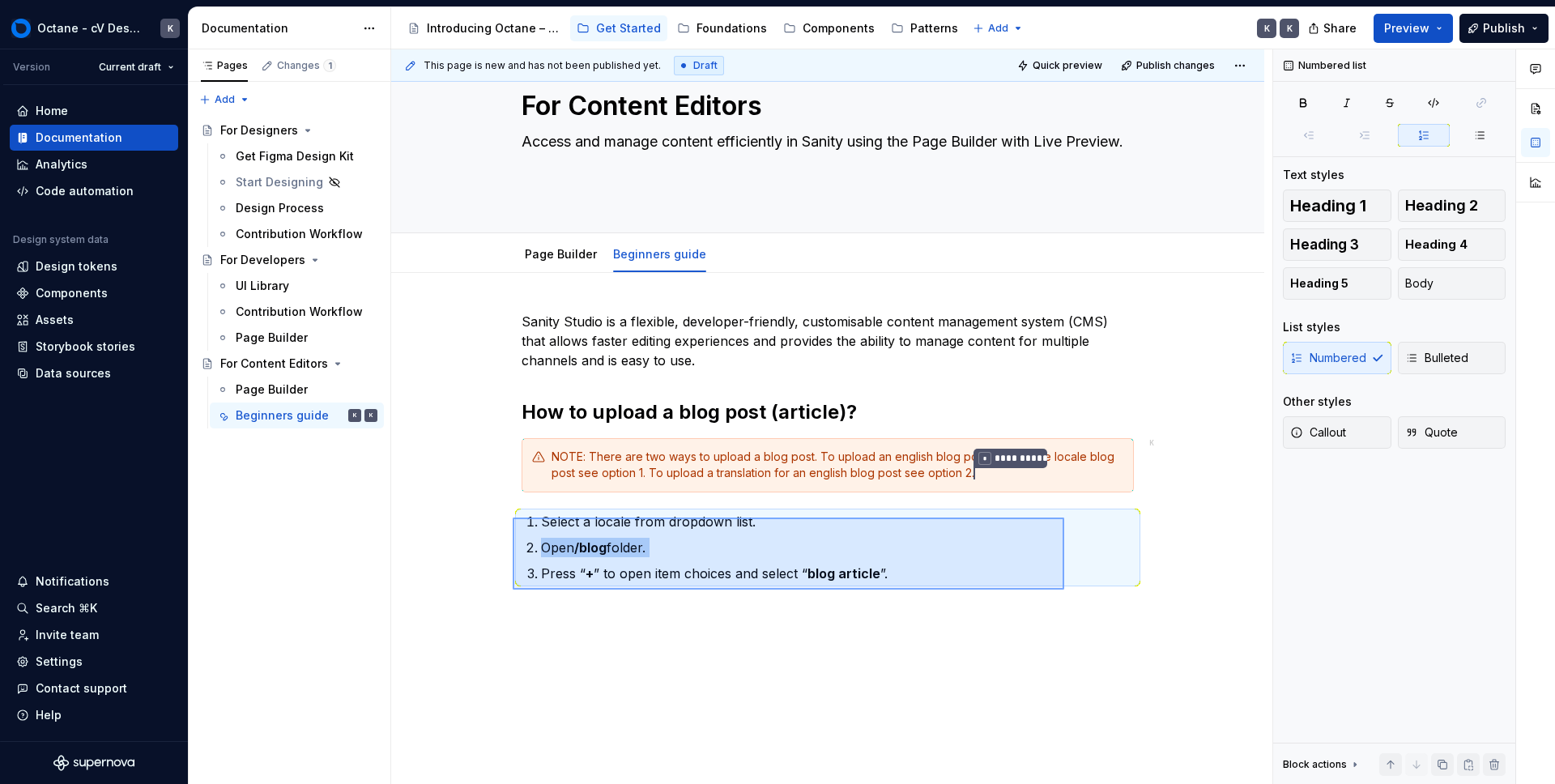
drag, startPoint x: 514, startPoint y: 517, endPoint x: 1064, endPoint y: 590, distance: 554.8
click at [1064, 590] on div "**********" at bounding box center [831, 416] width 881 height 735
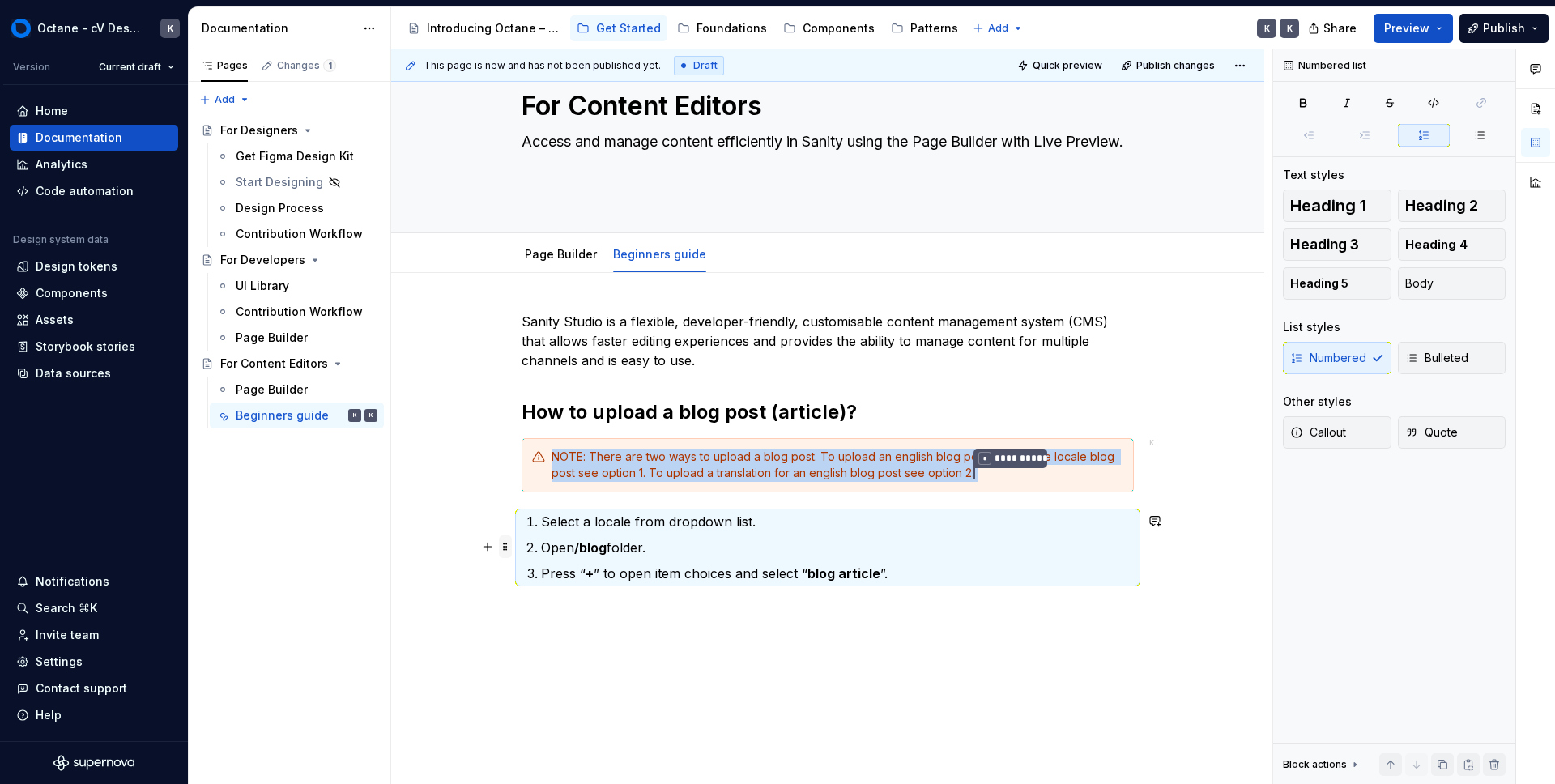
click at [506, 542] on span at bounding box center [505, 547] width 13 height 23
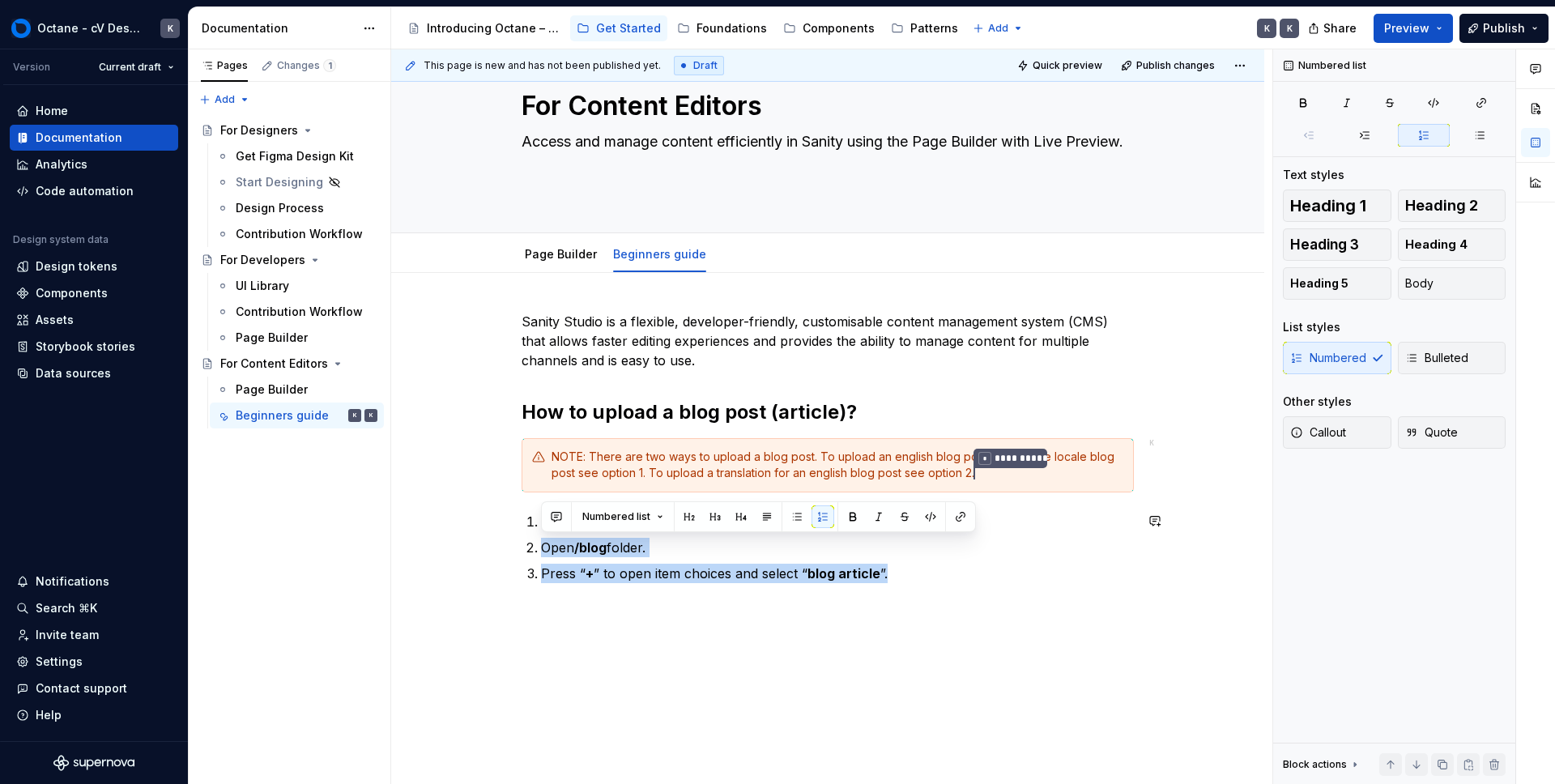
click at [921, 588] on div "**********" at bounding box center [828, 457] width 613 height 290
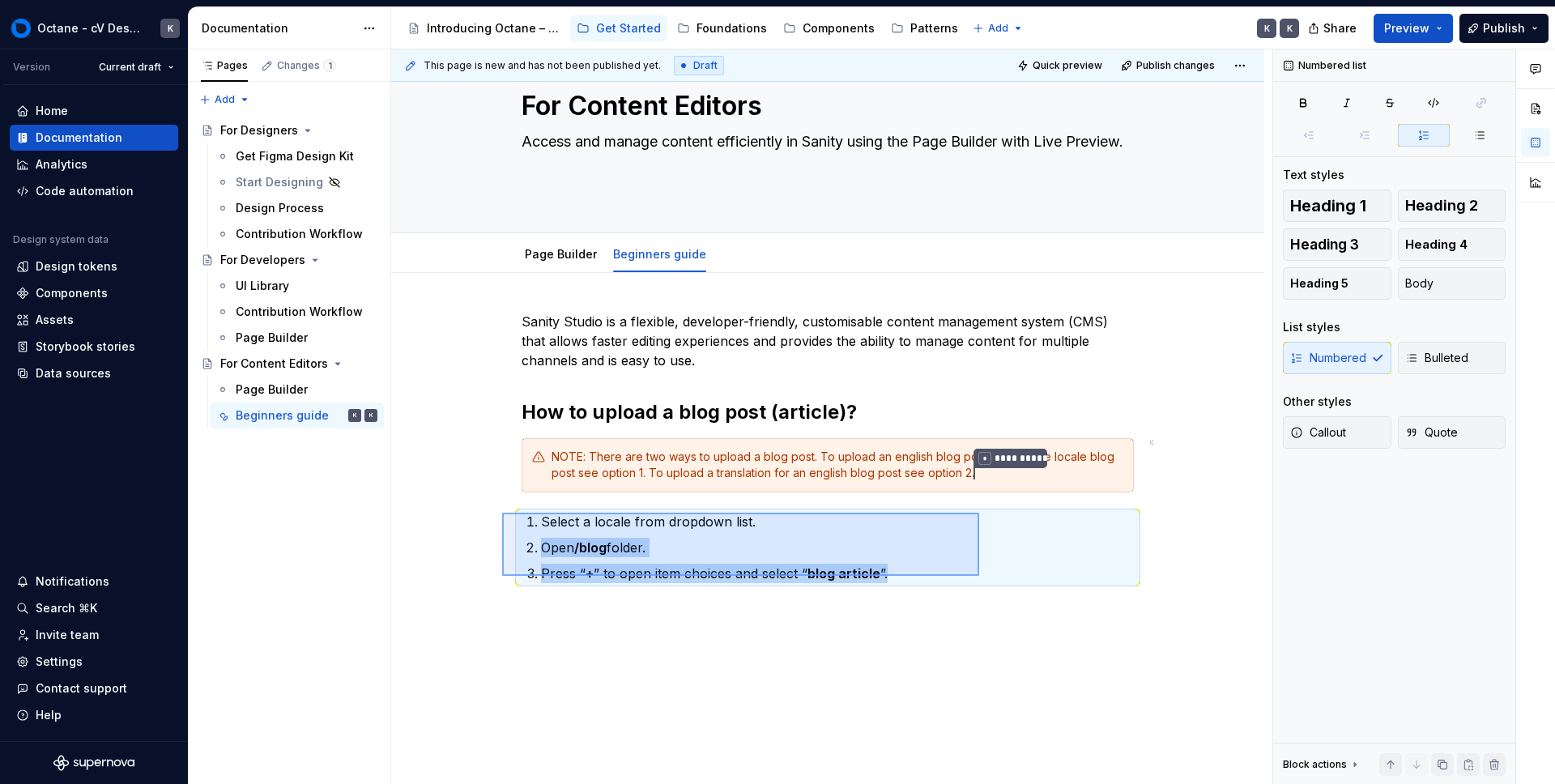
drag, startPoint x: 502, startPoint y: 513, endPoint x: 998, endPoint y: 579, distance: 500.4
click at [998, 579] on div "**********" at bounding box center [831, 416] width 881 height 735
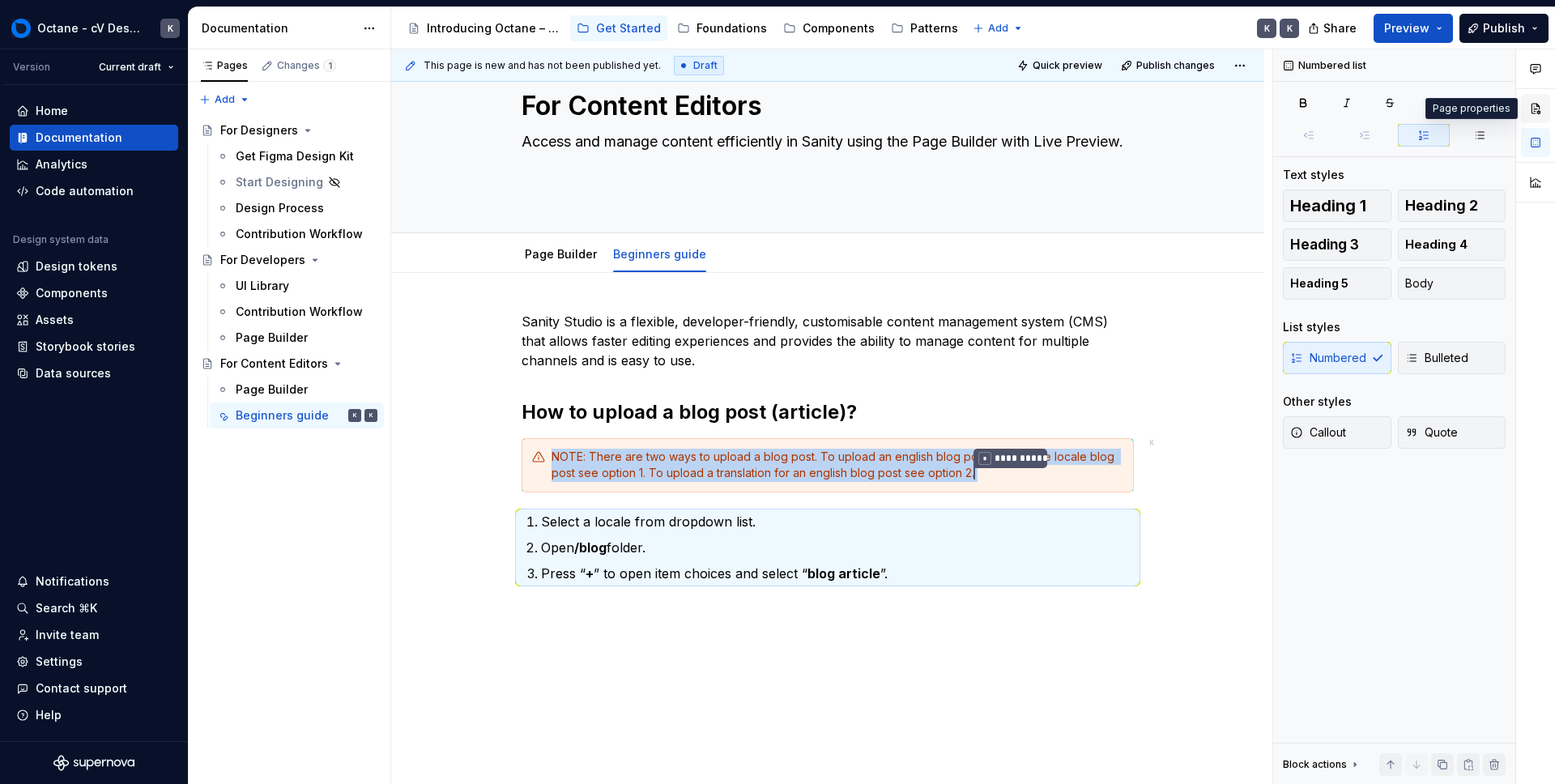
click at [1528, 111] on button "button" at bounding box center [1535, 108] width 29 height 29
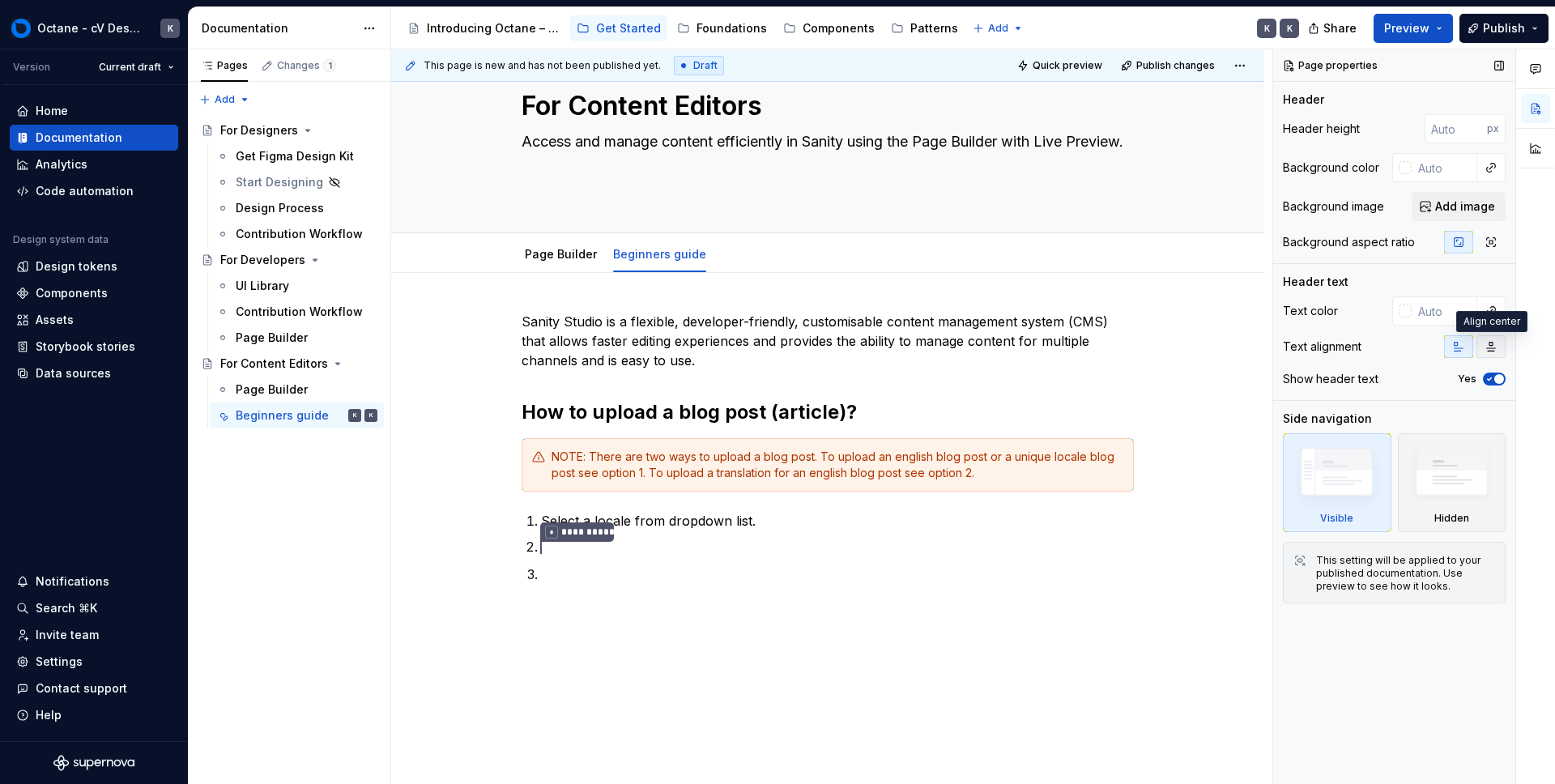
click at [1485, 343] on icon "button" at bounding box center [1491, 346] width 13 height 13
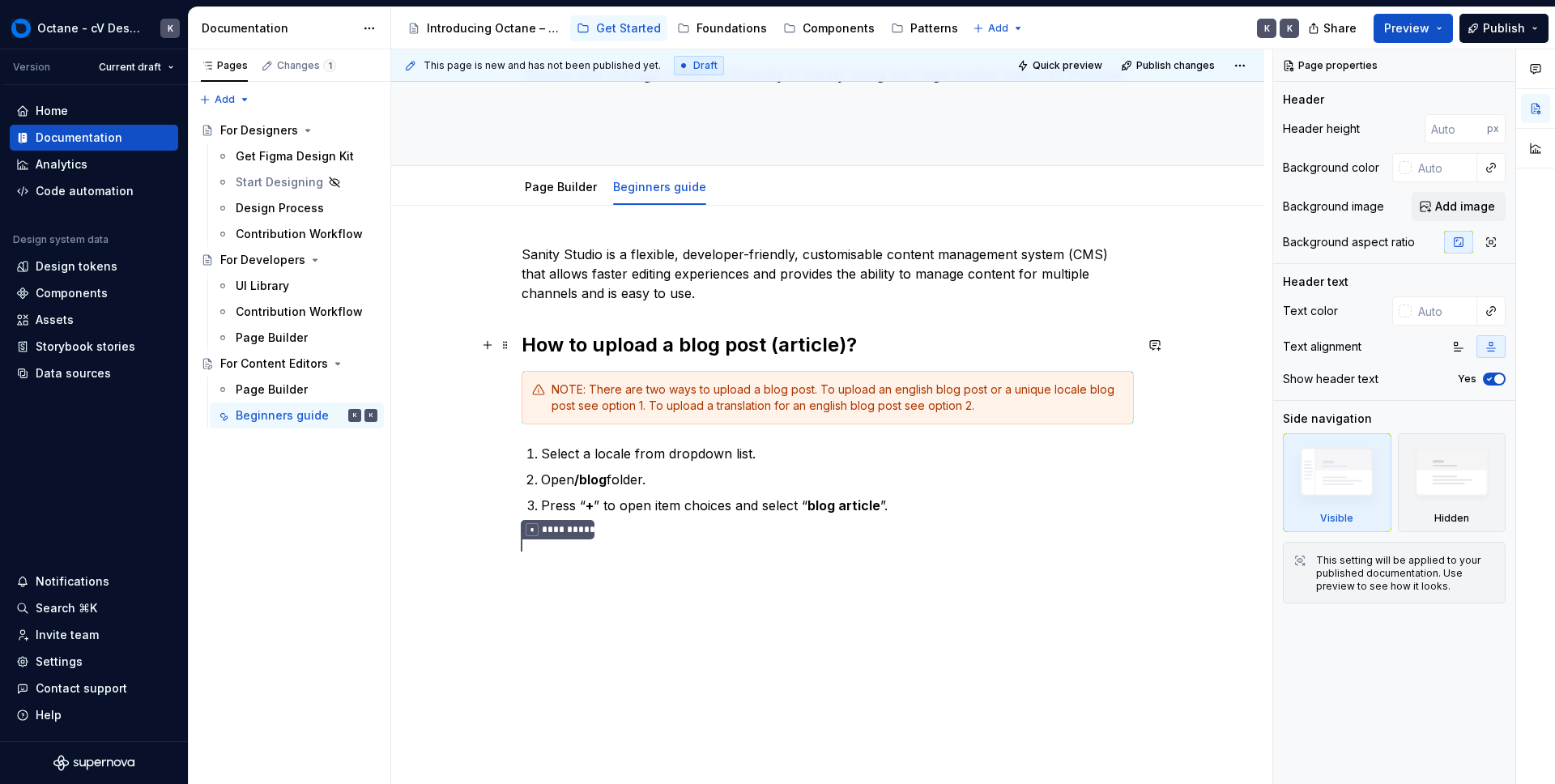
scroll to position [115, 0]
click at [1467, 349] on button "button" at bounding box center [1458, 346] width 29 height 23
click at [1541, 102] on button "button" at bounding box center [1535, 108] width 29 height 29
click at [1539, 145] on button "button" at bounding box center [1535, 148] width 29 height 29
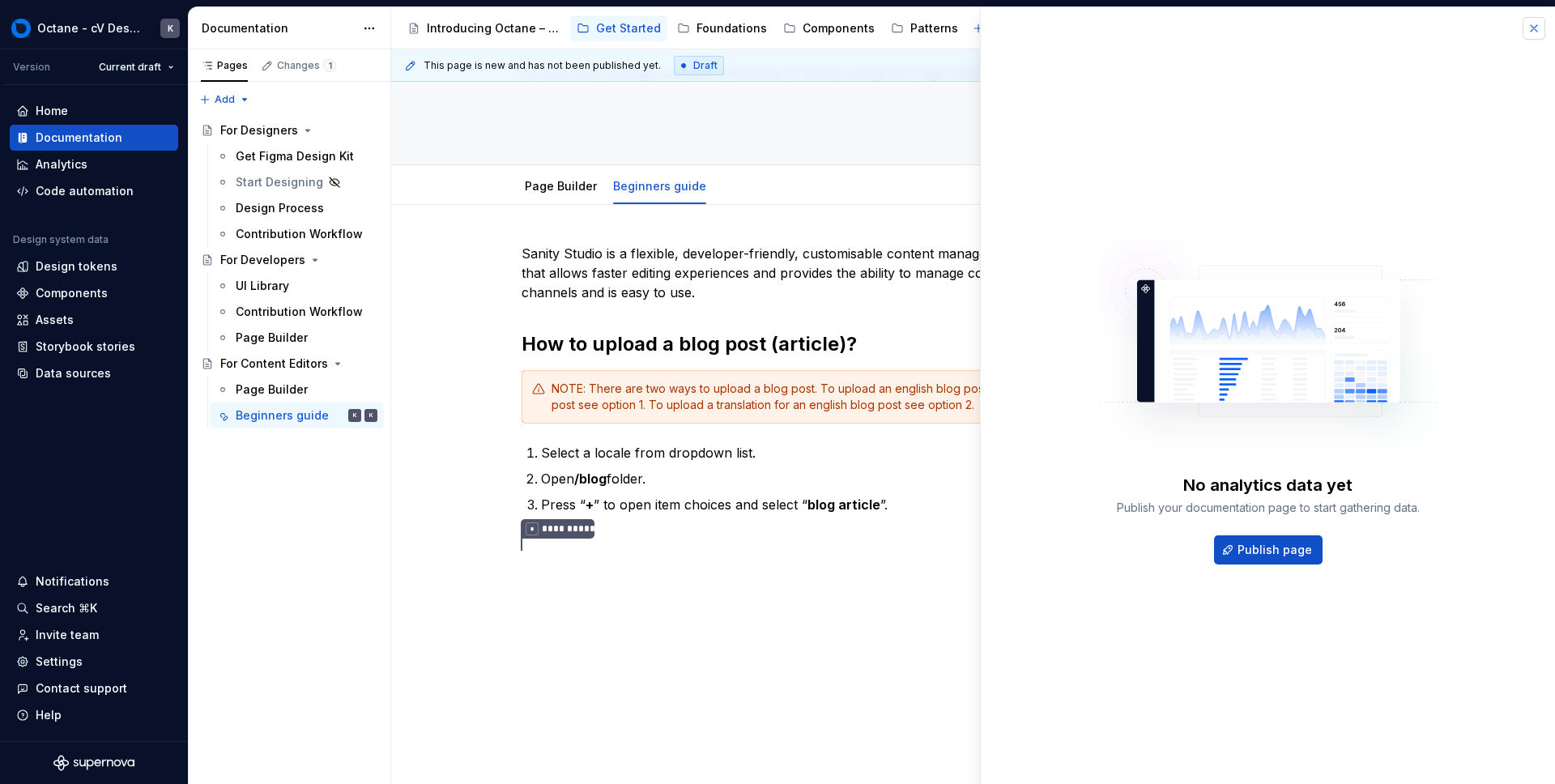
click at [1537, 25] on button "button" at bounding box center [1534, 28] width 23 height 23
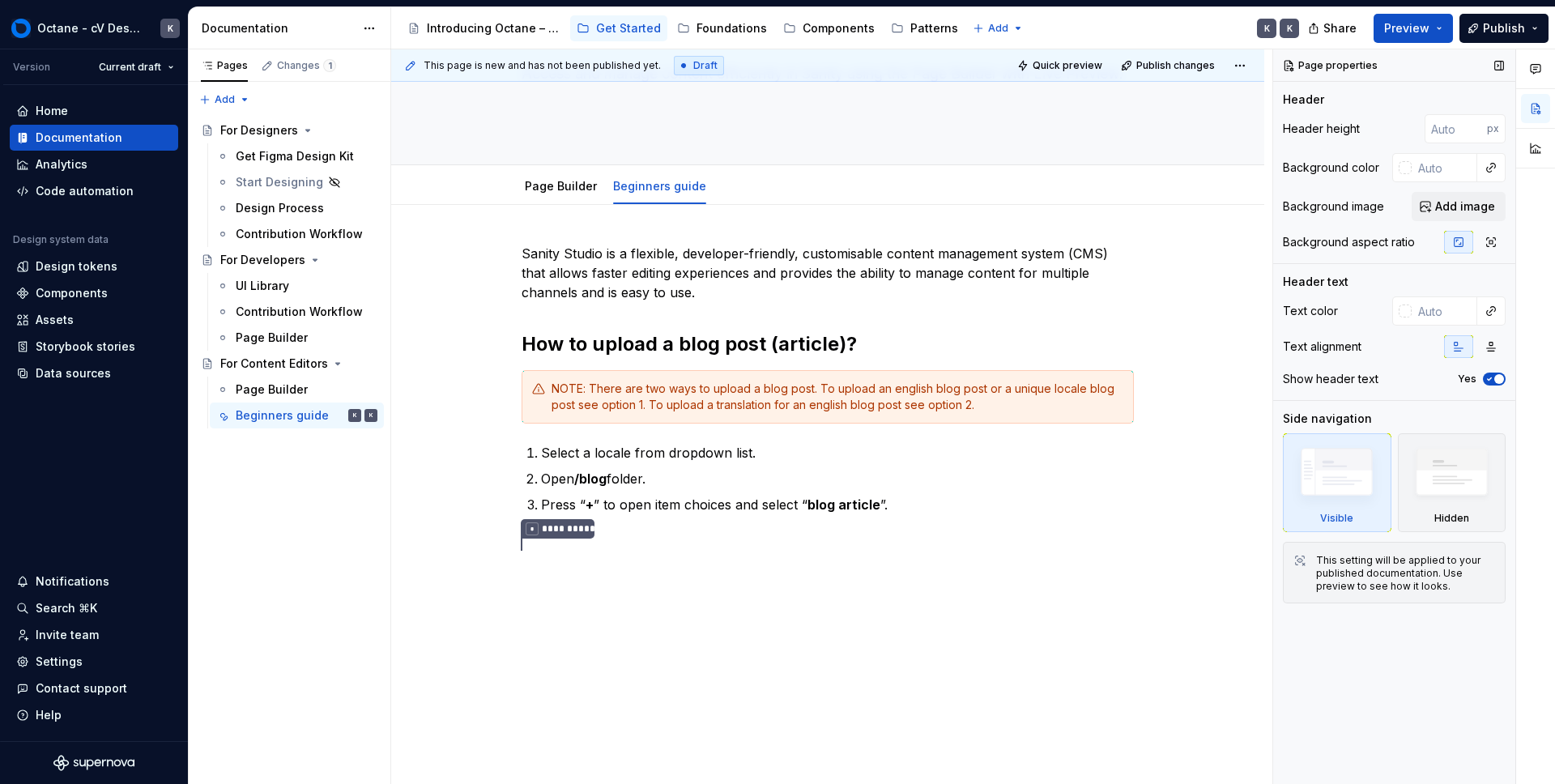
click at [1410, 685] on div "Page properties Header Header height px Background color Background image Add i…" at bounding box center [1394, 416] width 242 height 735
click at [1316, 284] on div "Header text" at bounding box center [1315, 282] width 66 height 17
click at [1541, 103] on button "button" at bounding box center [1535, 108] width 29 height 29
click at [1540, 109] on button "button" at bounding box center [1535, 108] width 29 height 29
click at [1537, 74] on icon "button" at bounding box center [1536, 68] width 13 height 13
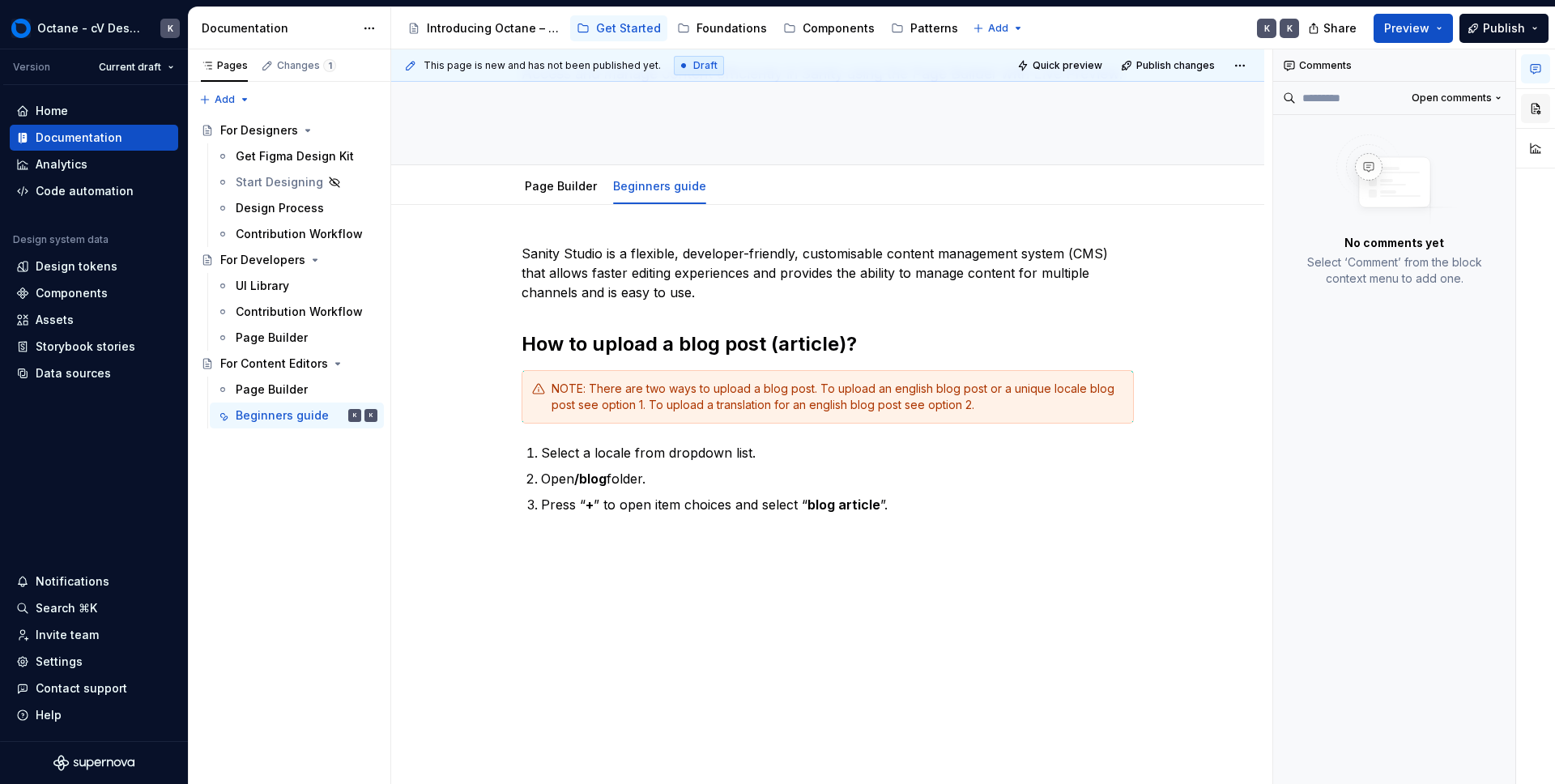
click at [1532, 112] on button "button" at bounding box center [1535, 108] width 29 height 29
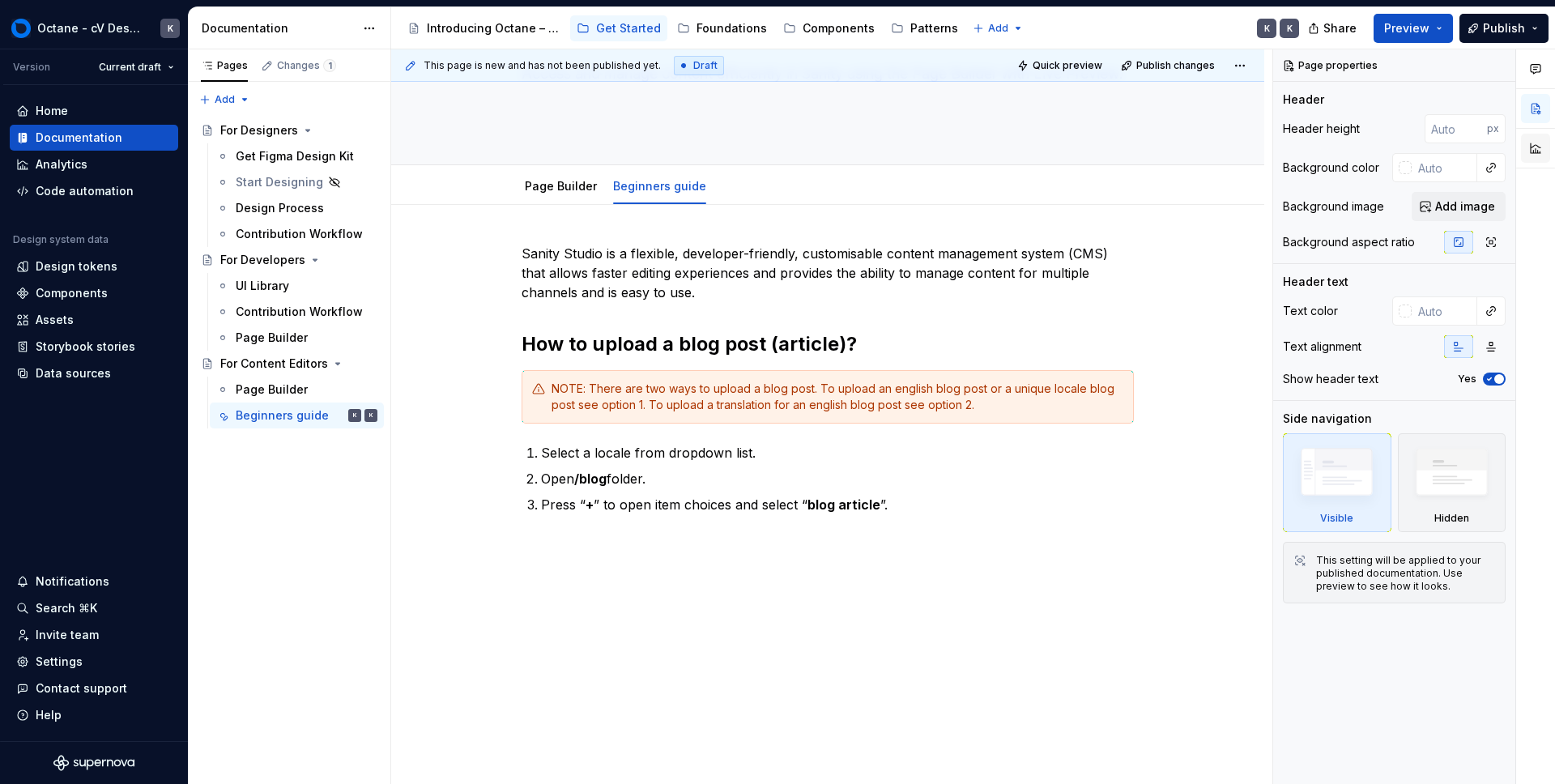
click at [1534, 143] on button "button" at bounding box center [1535, 148] width 29 height 29
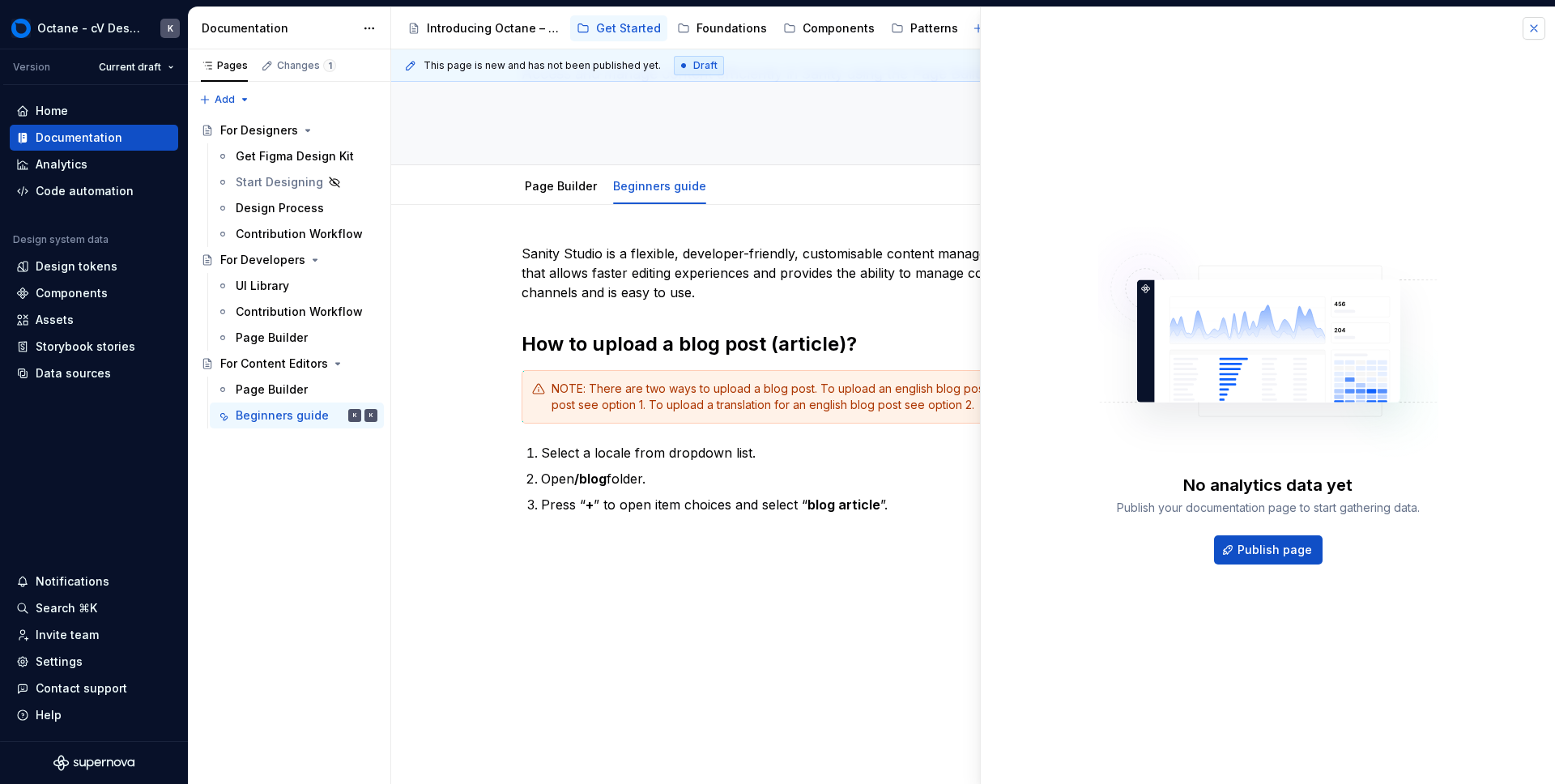
click at [1530, 27] on button "button" at bounding box center [1534, 28] width 23 height 23
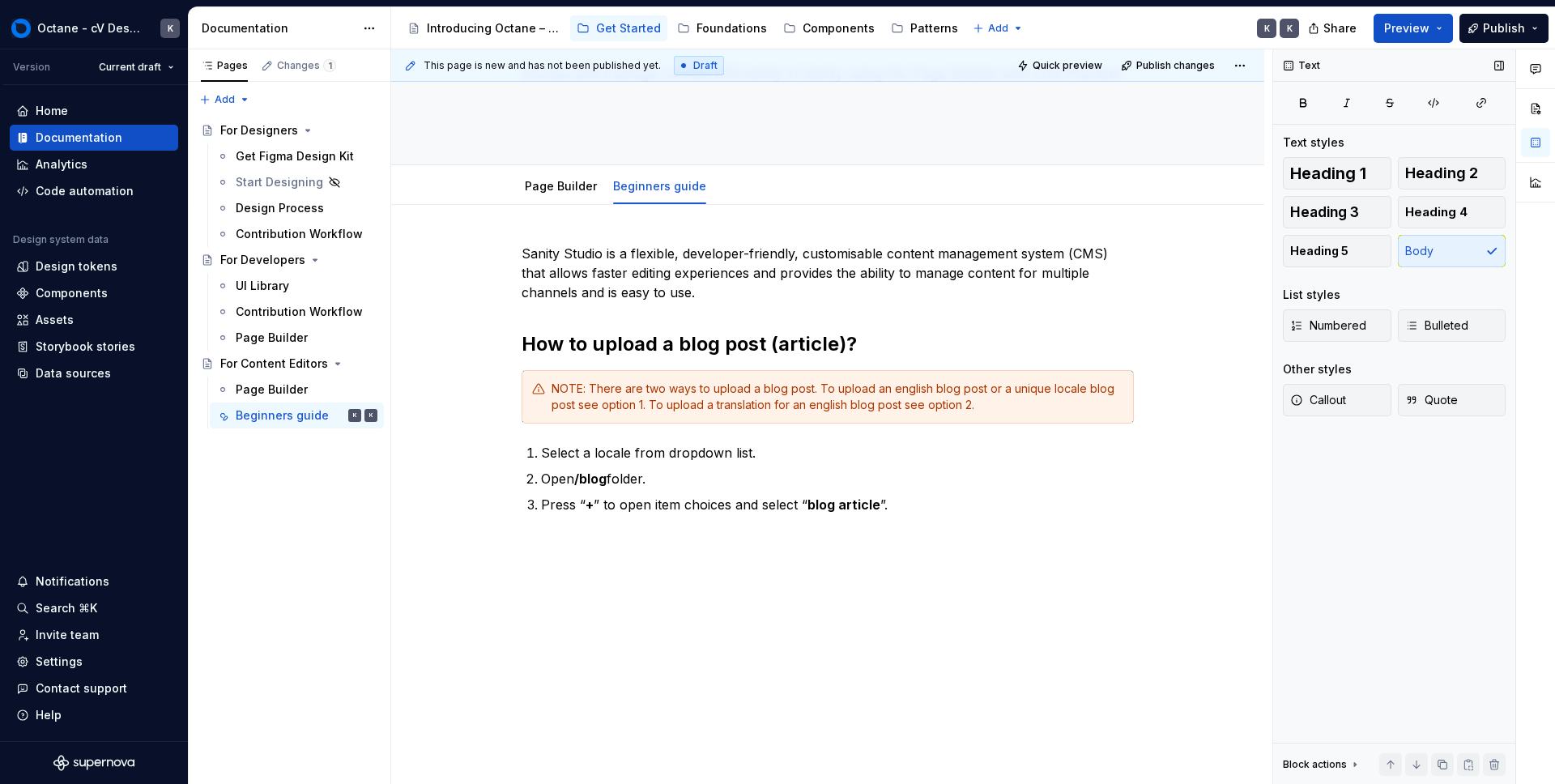
click at [1420, 495] on div "Text Text styles Heading 1 Heading 2 Heading 3 Heading 4 Heading 5 Body List st…" at bounding box center [1394, 416] width 242 height 735
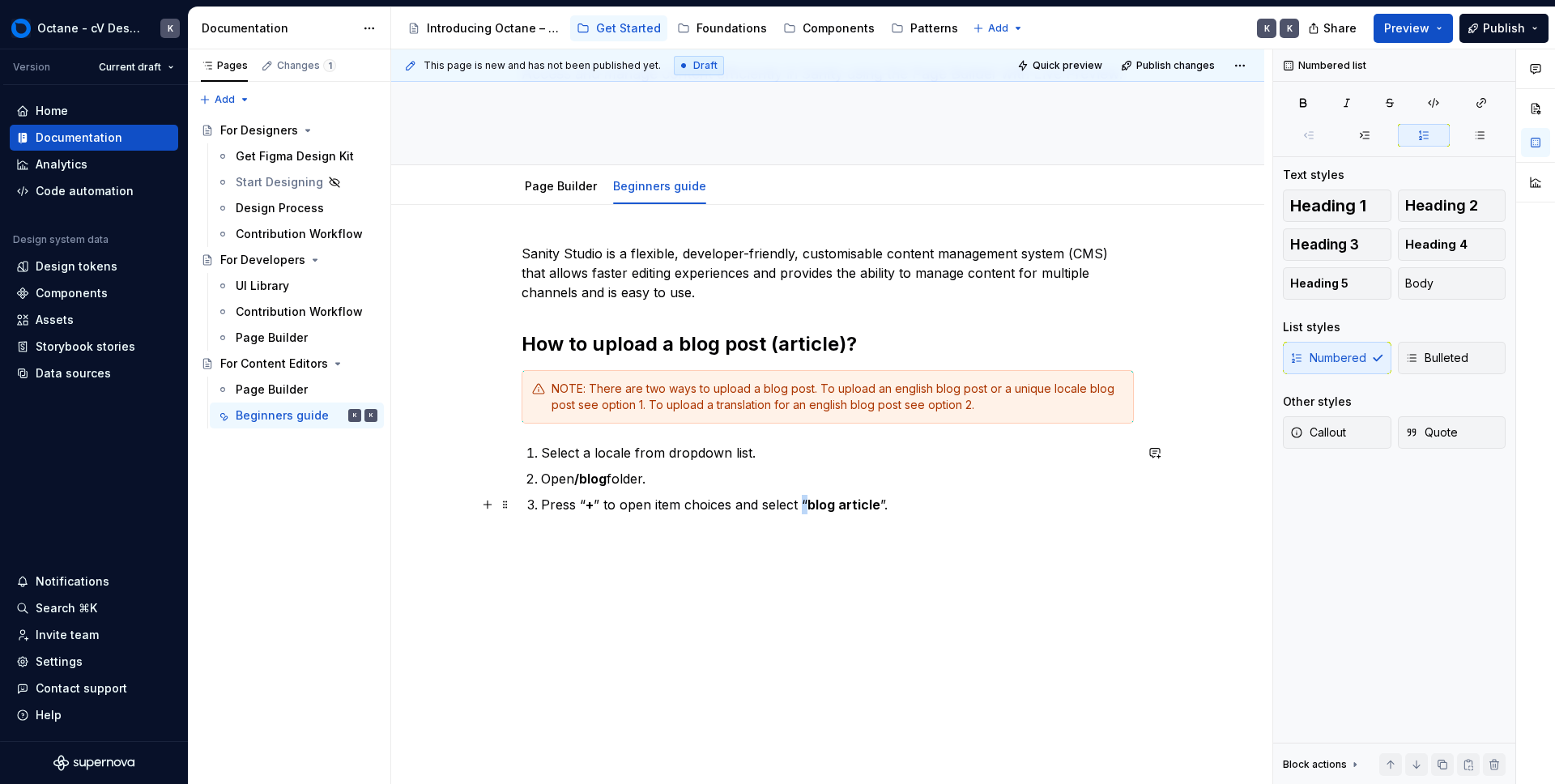
click at [804, 499] on p "Press “ + ” to open item choices and select “ blog article ”." at bounding box center [837, 505] width 593 height 19
click at [935, 566] on div "Sanity Studio is a flexible, developer-friendly, customisable content managemen…" at bounding box center [828, 409] width 613 height 329
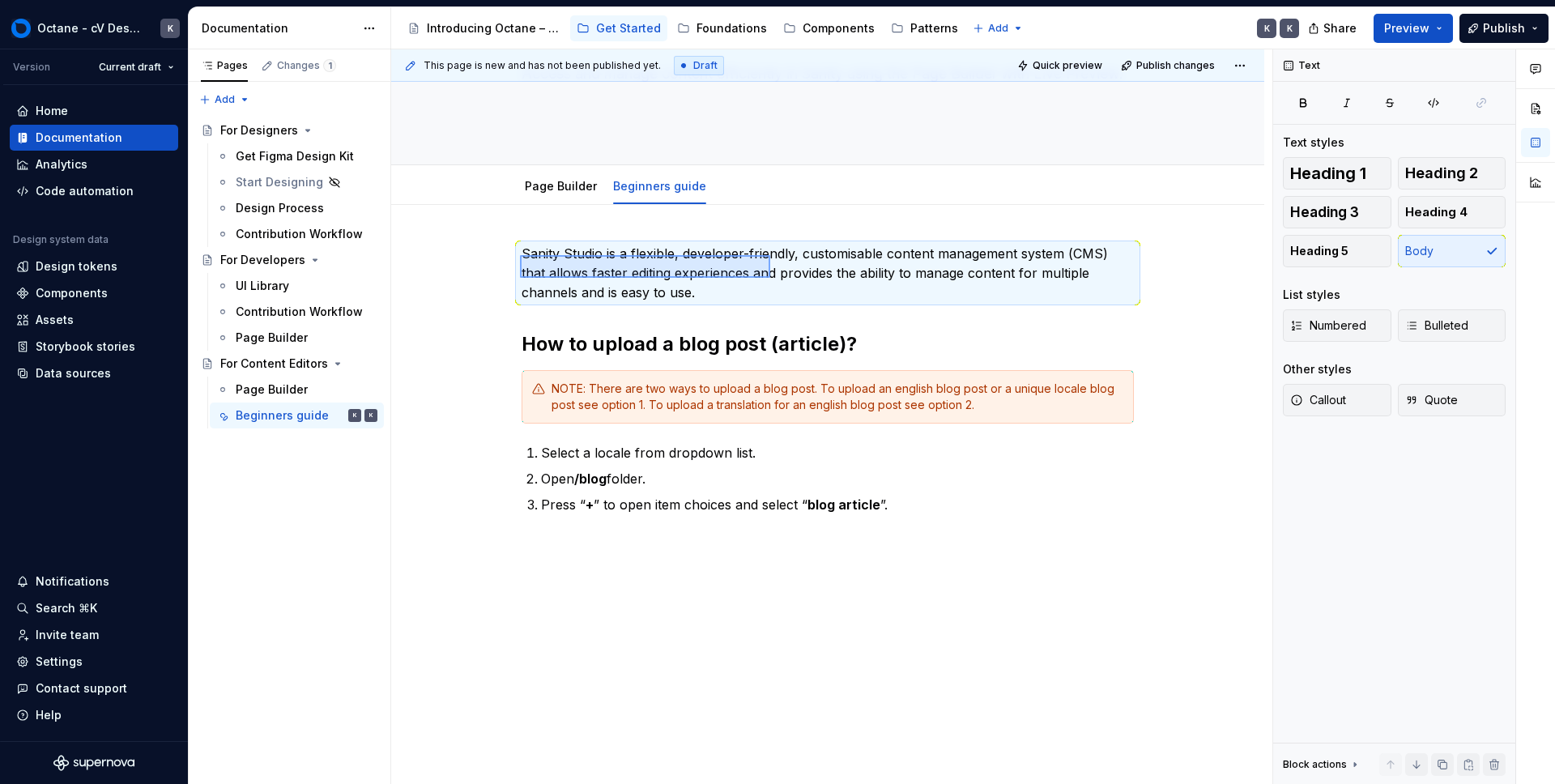
drag, startPoint x: 520, startPoint y: 256, endPoint x: 770, endPoint y: 277, distance: 250.9
click at [770, 277] on div "This page is new and has not been published yet. Draft Quick preview Publish ch…" at bounding box center [831, 416] width 881 height 735
click at [1433, 396] on span "Quote" at bounding box center [1432, 400] width 53 height 17
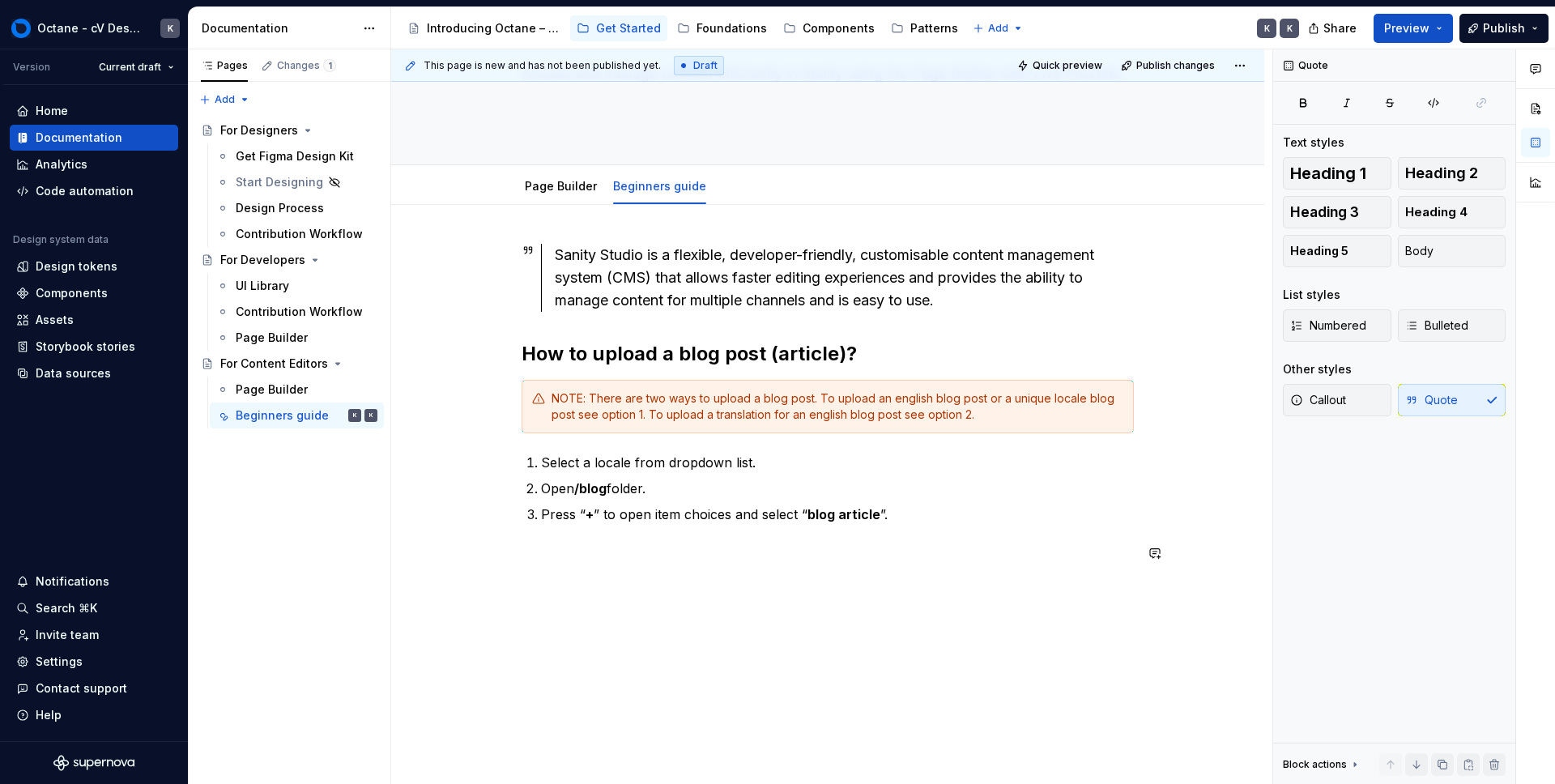
drag, startPoint x: 883, startPoint y: 606, endPoint x: 851, endPoint y: 602, distance: 32.2
click at [883, 606] on div "Sanity Studio is a flexible, developer-friendly, customisable content managemen…" at bounding box center [828, 511] width 873 height 612
click at [1537, 103] on button "button" at bounding box center [1535, 108] width 29 height 29
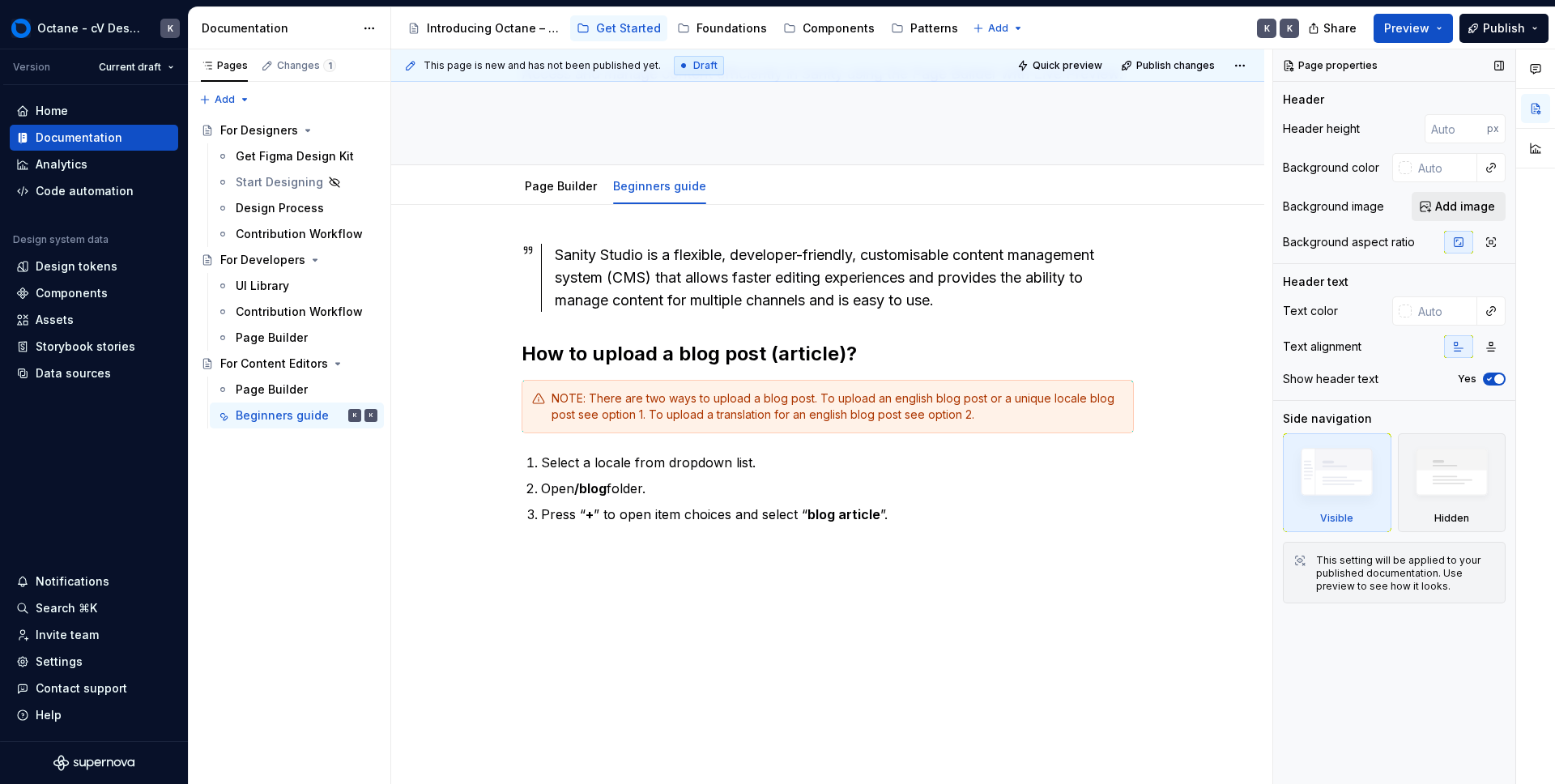
click at [1440, 213] on span "Add image" at bounding box center [1465, 206] width 60 height 17
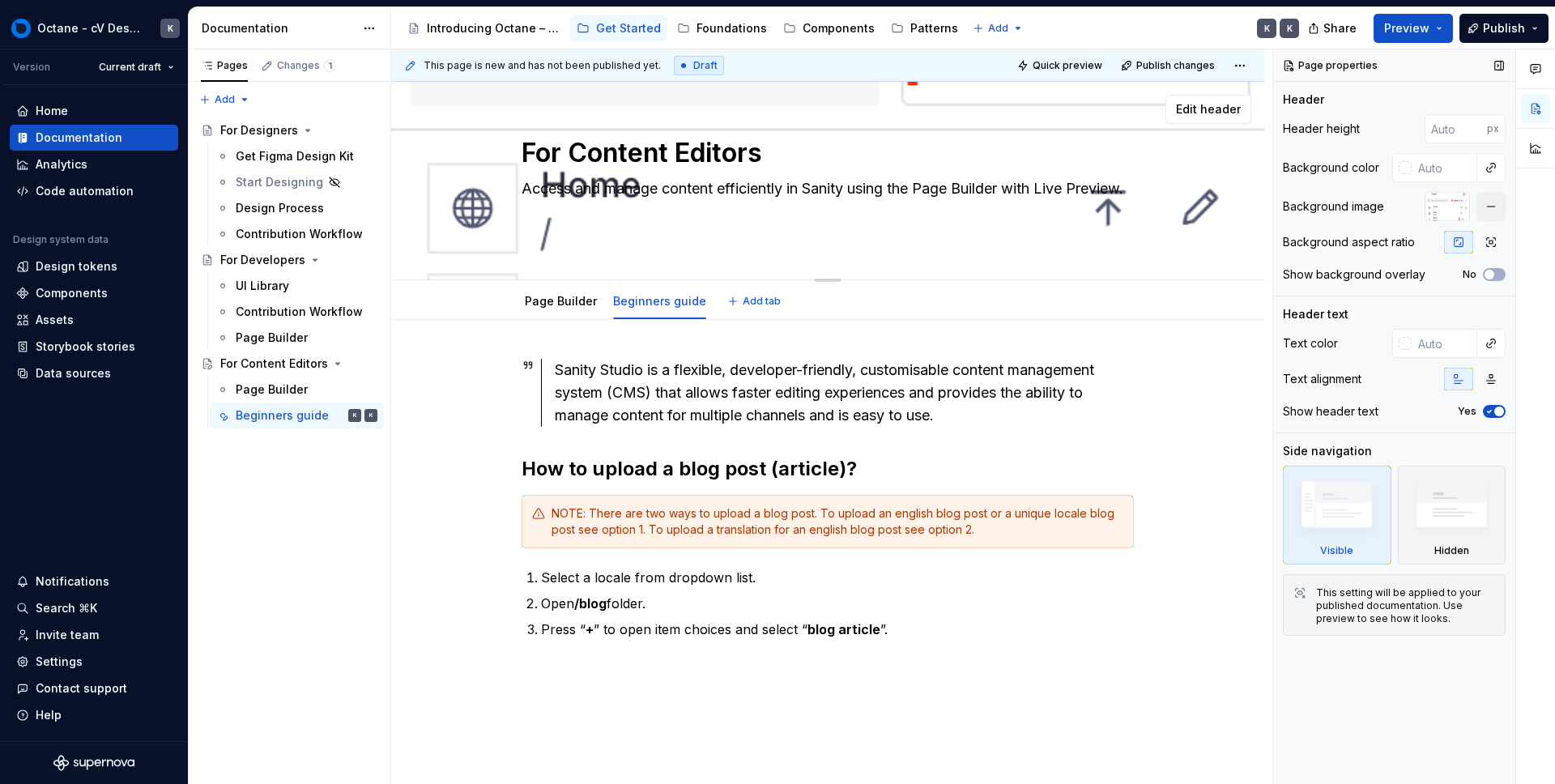
click at [732, 217] on textarea "Access and manage content efficiently in Sanity using the Page Builder with Liv…" at bounding box center [824, 208] width 613 height 65
click at [1216, 115] on span "Edit header" at bounding box center [1208, 109] width 65 height 17
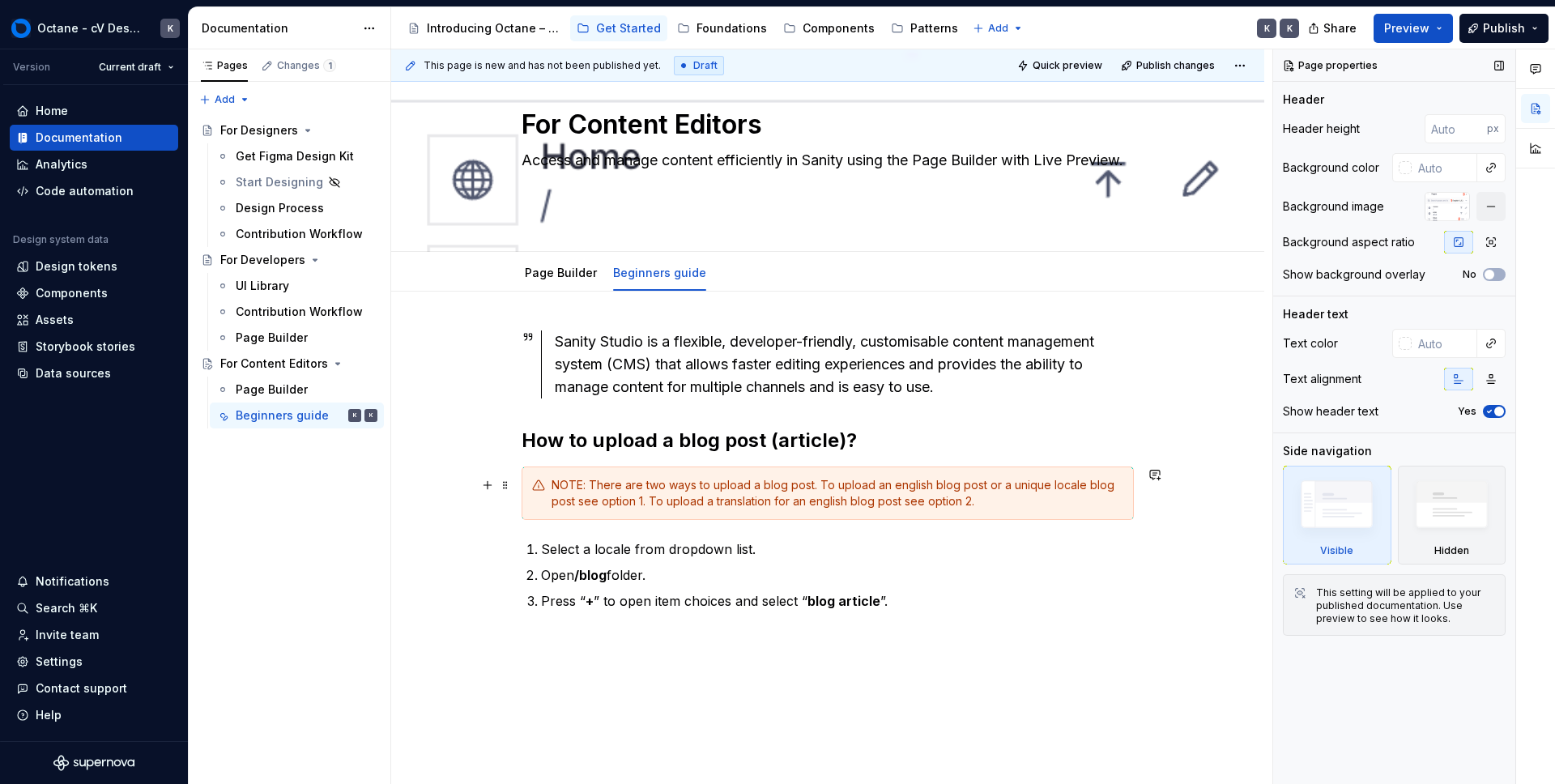
scroll to position [5, 0]
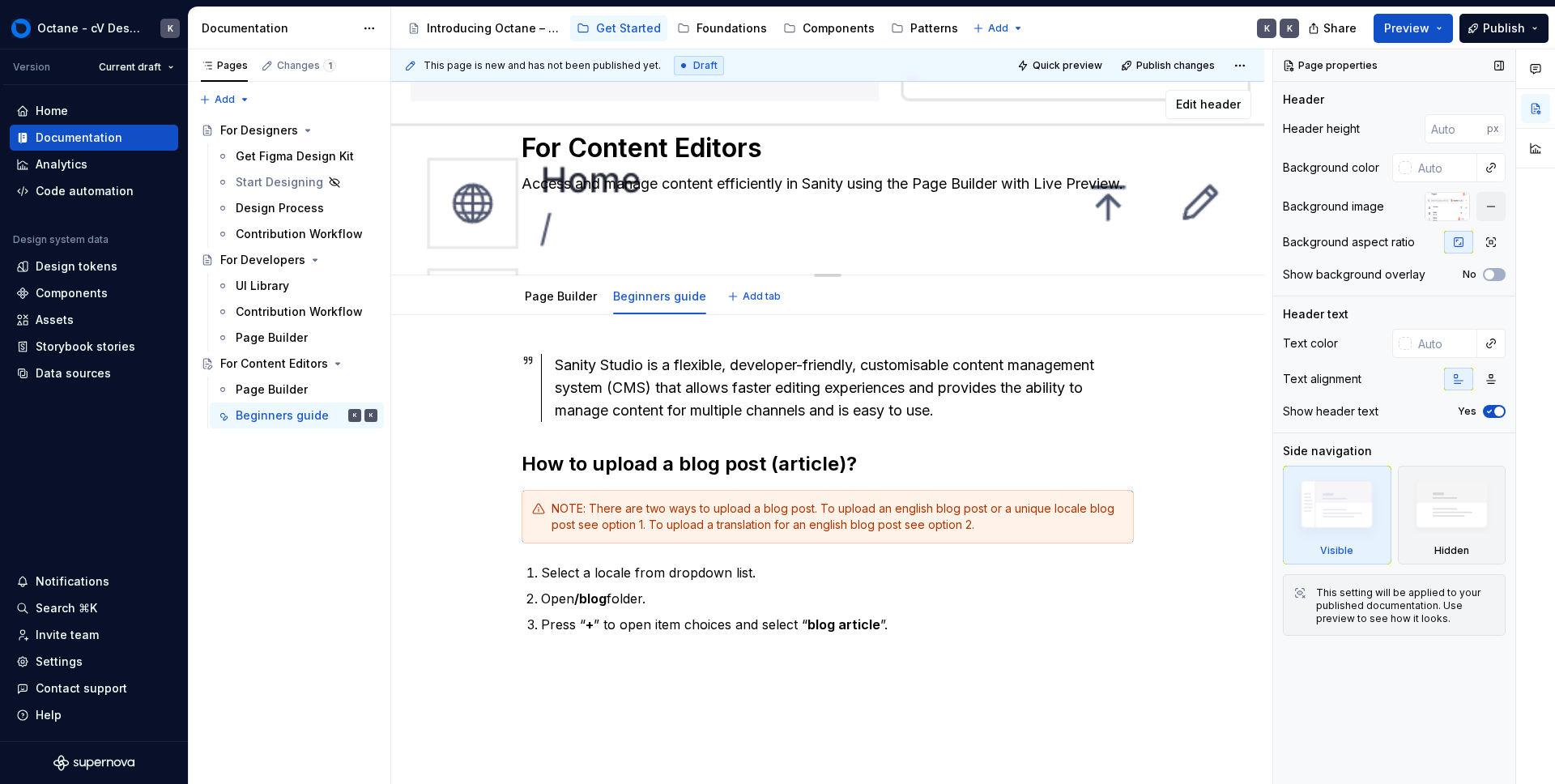
click at [1173, 211] on div "For Content Editors Access and manage content efficiently in Sanity using the P…" at bounding box center [828, 176] width 873 height 199
click at [608, 207] on textarea "Access and manage content efficiently in Sanity using the Page Builder with Liv…" at bounding box center [824, 203] width 613 height 65
click at [726, 283] on div "Page Builder Beginners guide Add tab" at bounding box center [828, 296] width 632 height 36
click at [1489, 209] on button "button" at bounding box center [1490, 206] width 29 height 29
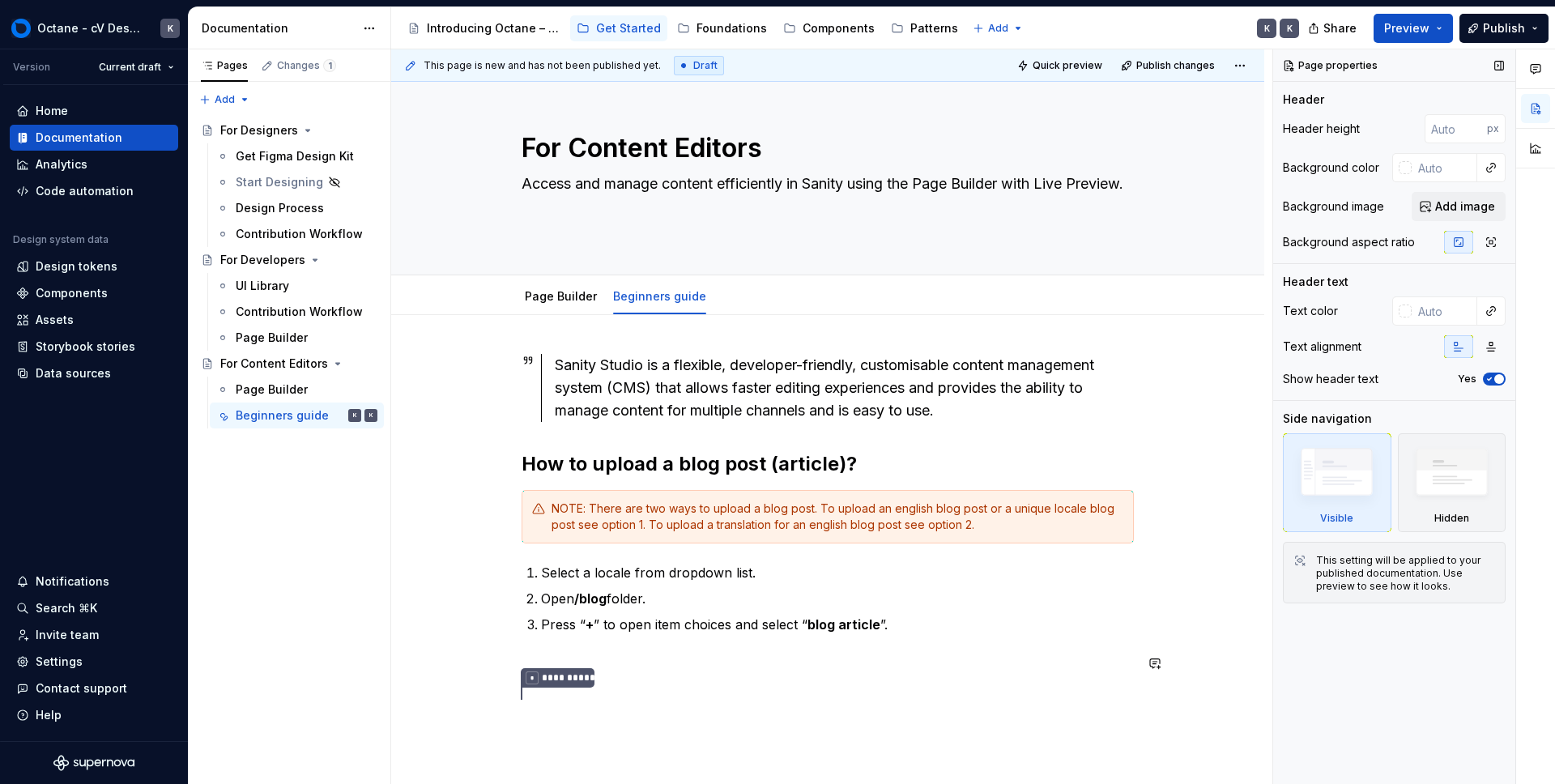
click at [830, 647] on div "**********" at bounding box center [828, 528] width 613 height 350
click at [489, 662] on button "button" at bounding box center [487, 663] width 23 height 23
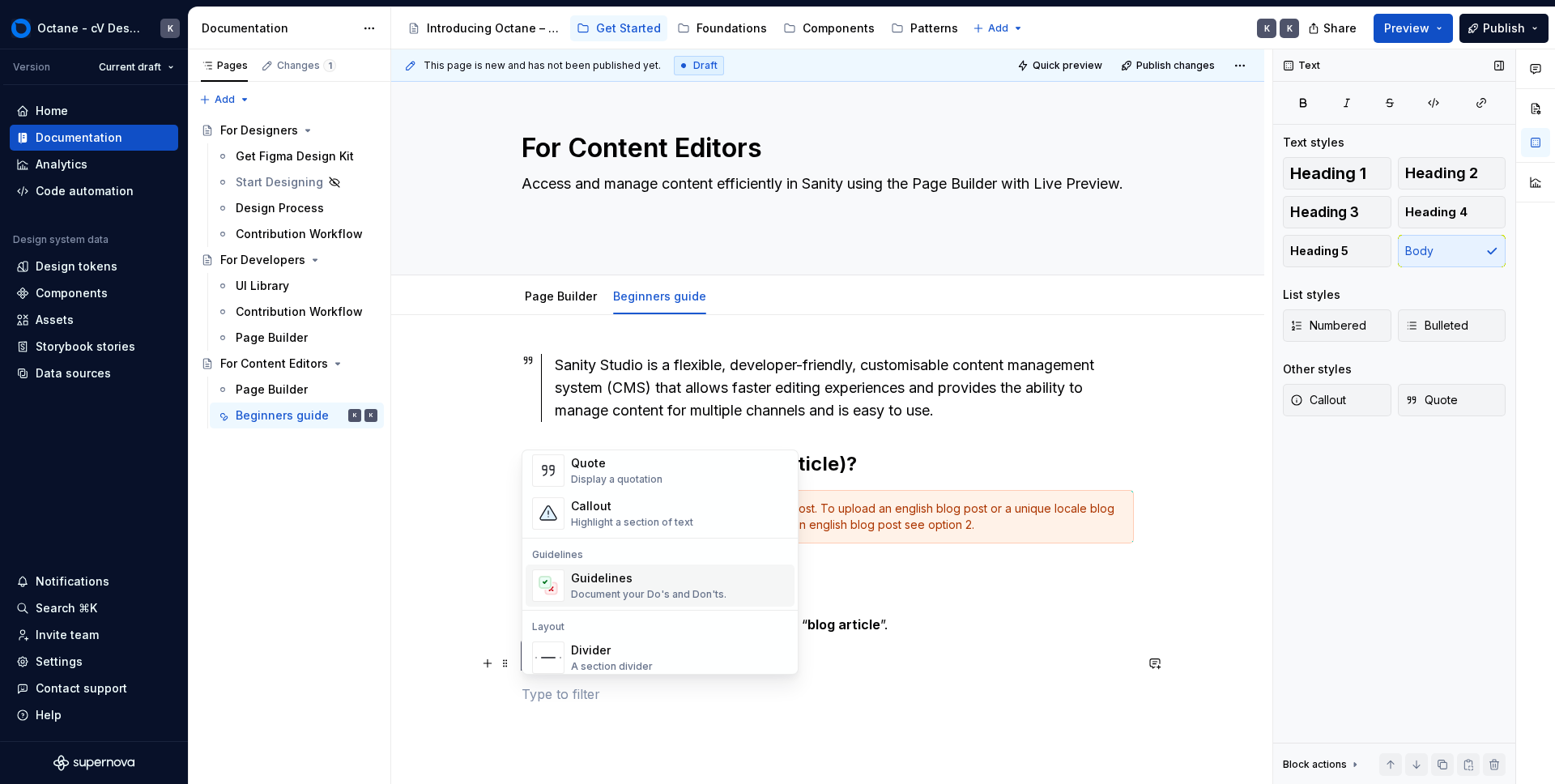
scroll to position [371, 0]
click at [559, 656] on img "Suggestions" at bounding box center [548, 656] width 31 height 32
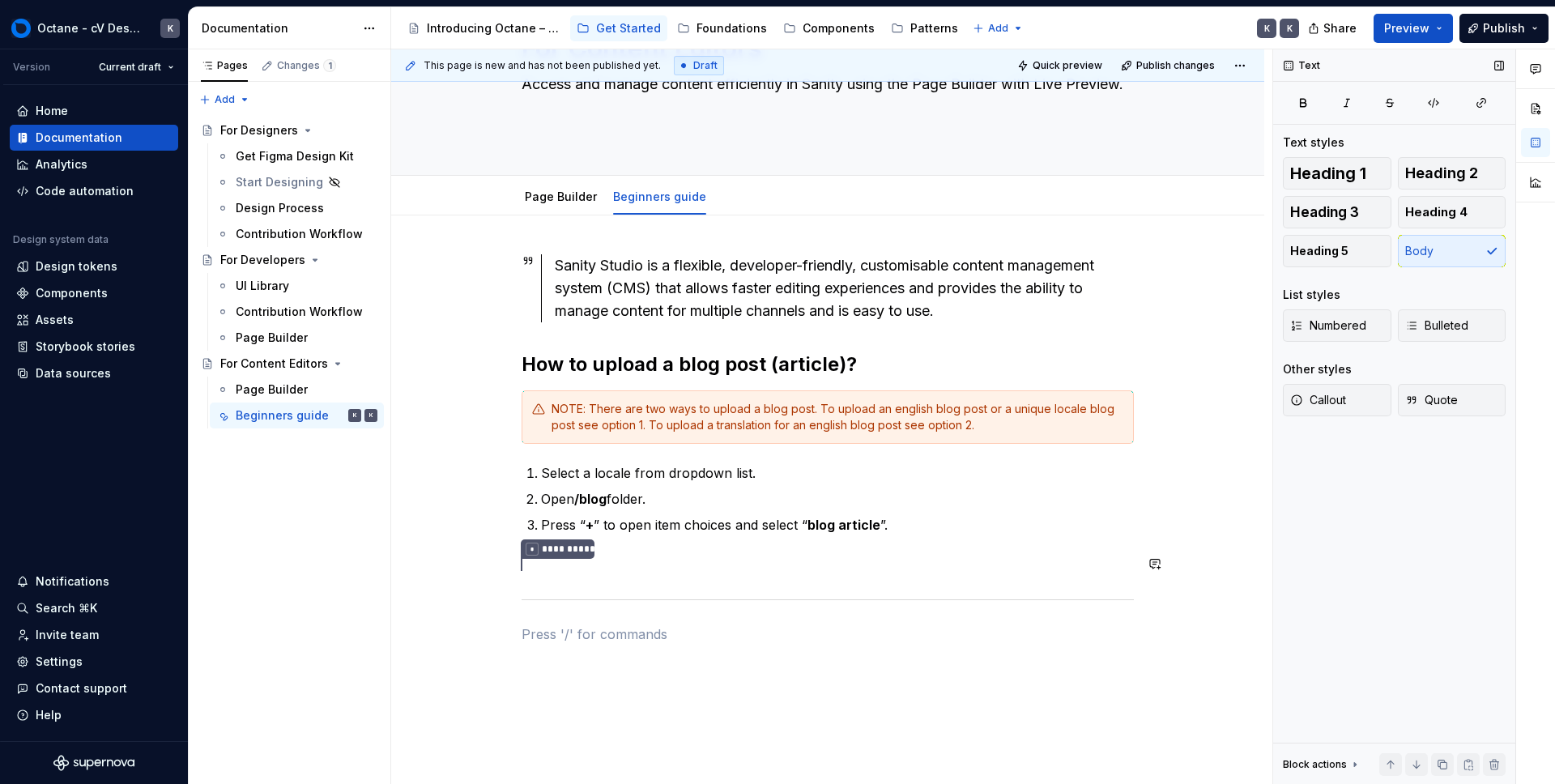
scroll to position [245, 0]
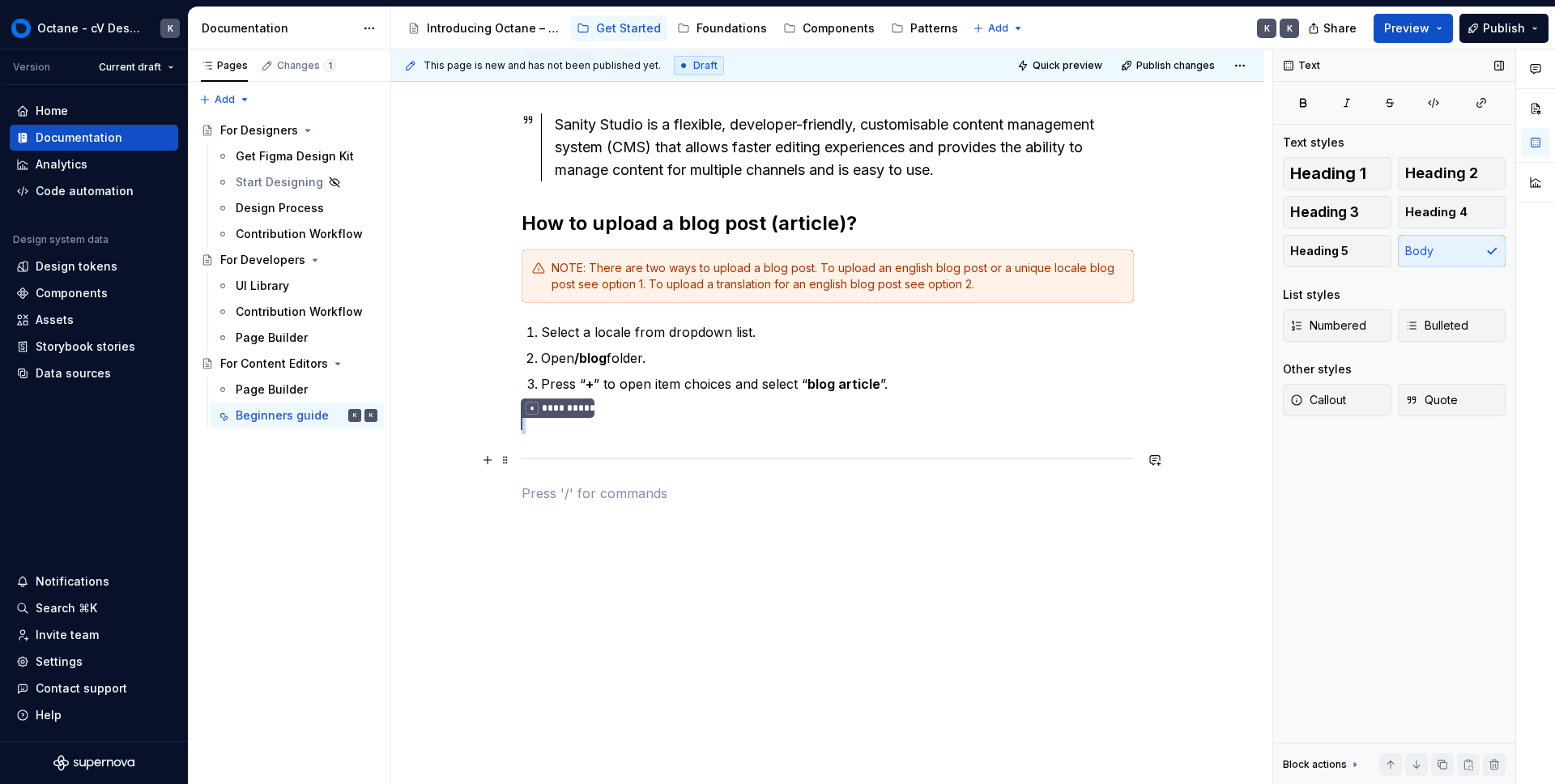
click at [751, 454] on div at bounding box center [828, 458] width 613 height 10
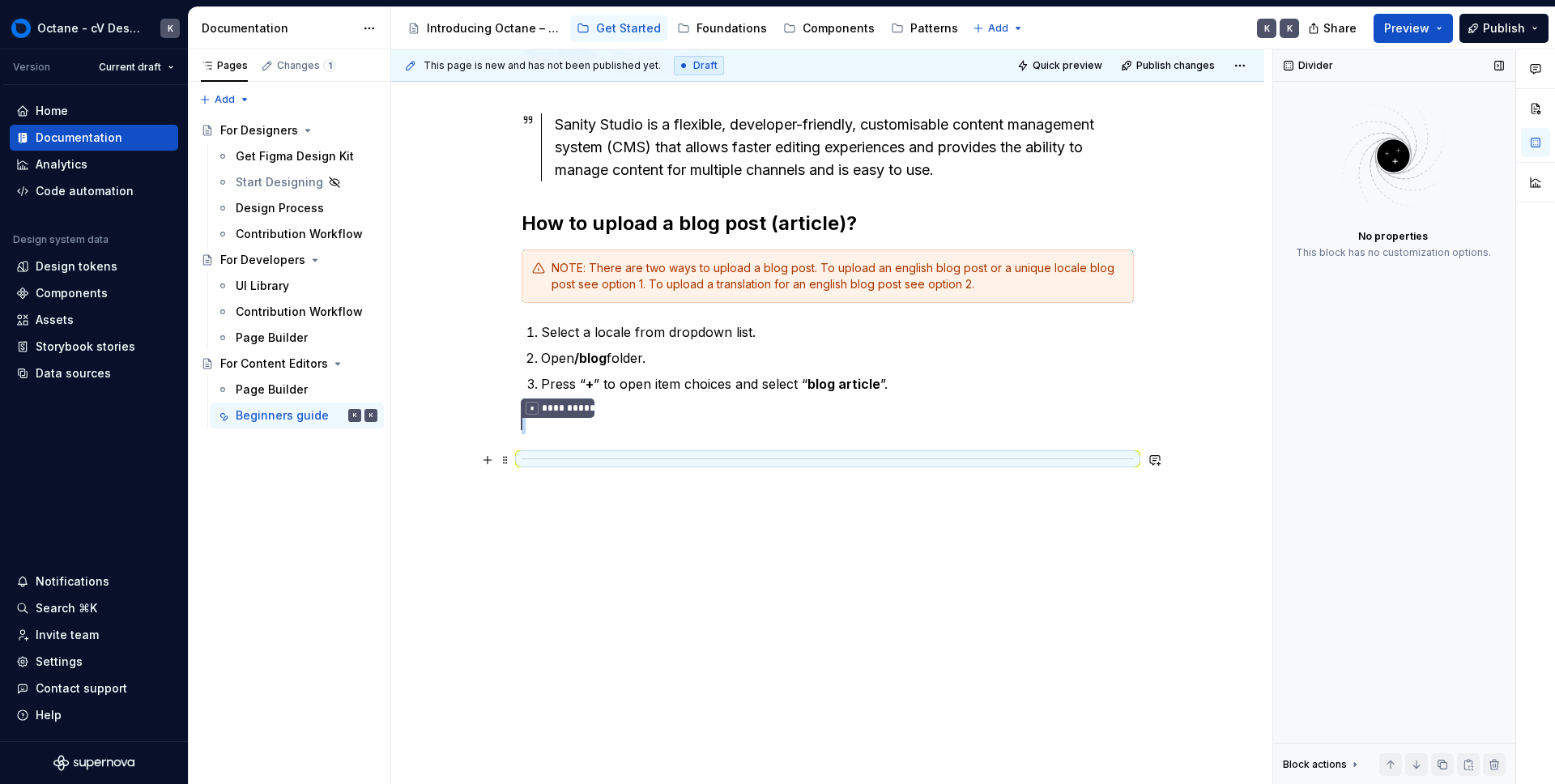
click at [524, 463] on div at bounding box center [828, 458] width 613 height 10
click at [507, 460] on span at bounding box center [505, 460] width 13 height 23
click at [684, 458] on div at bounding box center [828, 458] width 613 height 10
click at [605, 593] on div "**********" at bounding box center [828, 430] width 873 height 712
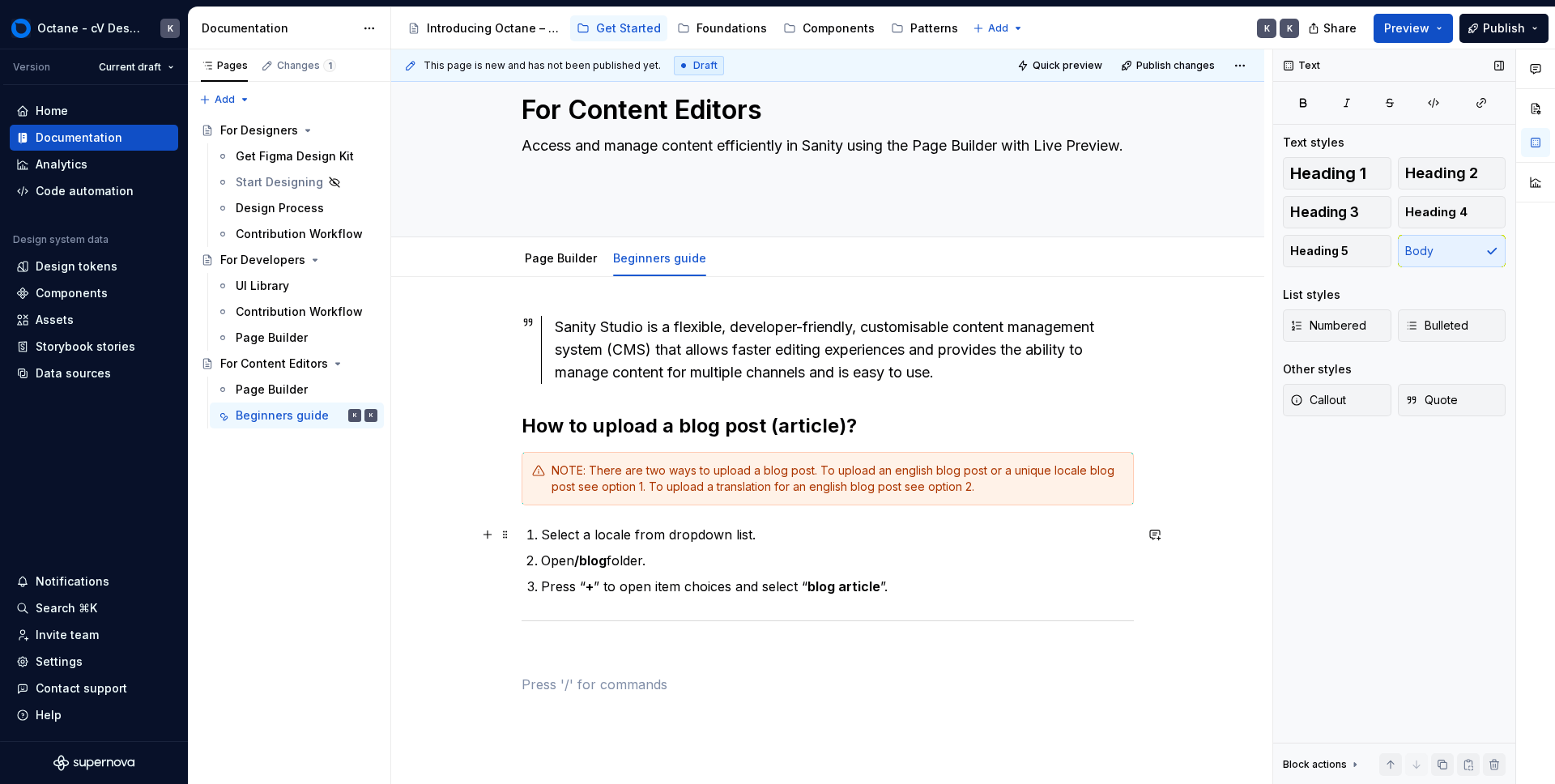
scroll to position [206, 0]
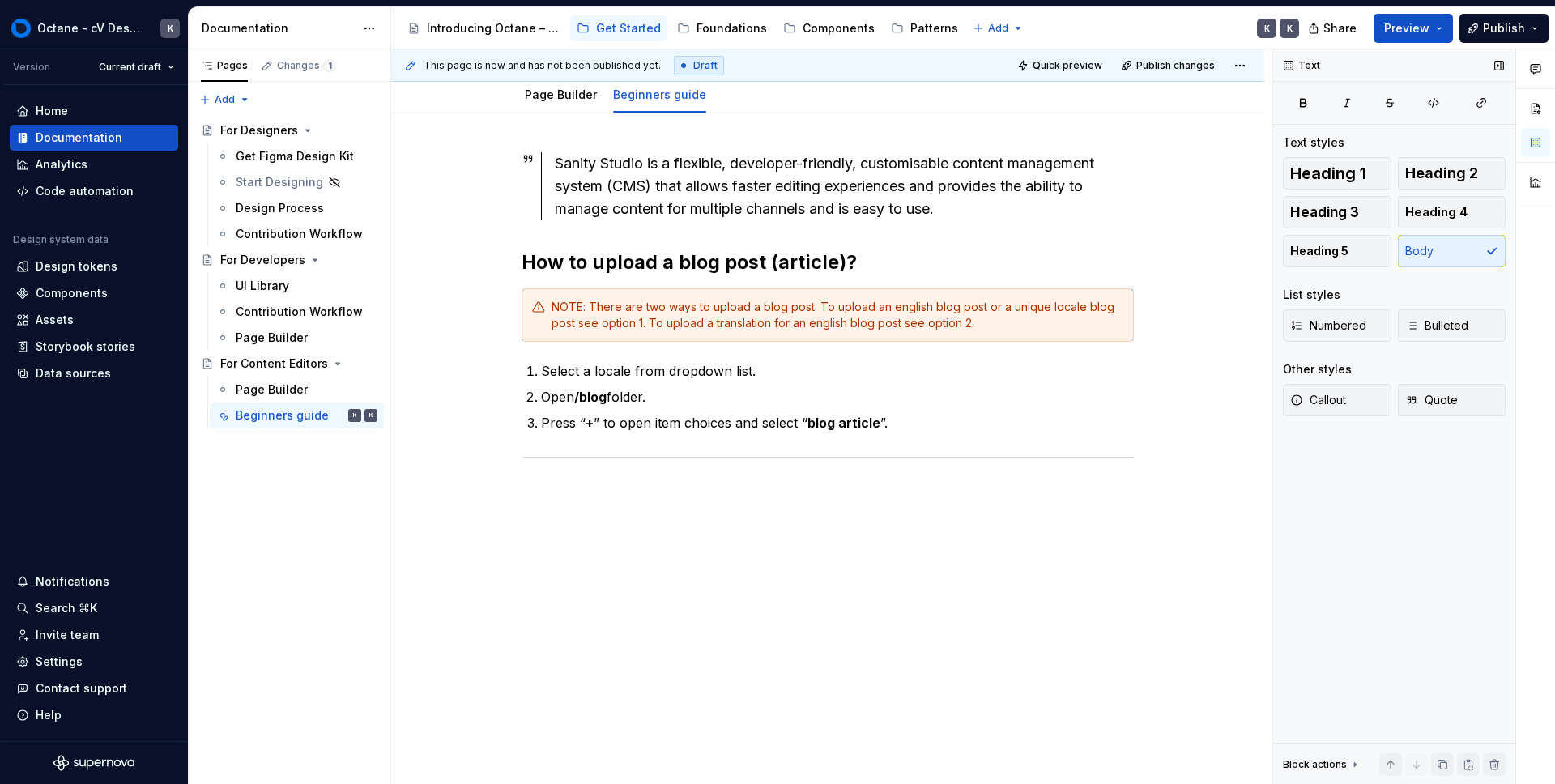
type textarea "*"
